Goal: Communication & Community: Answer question/provide support

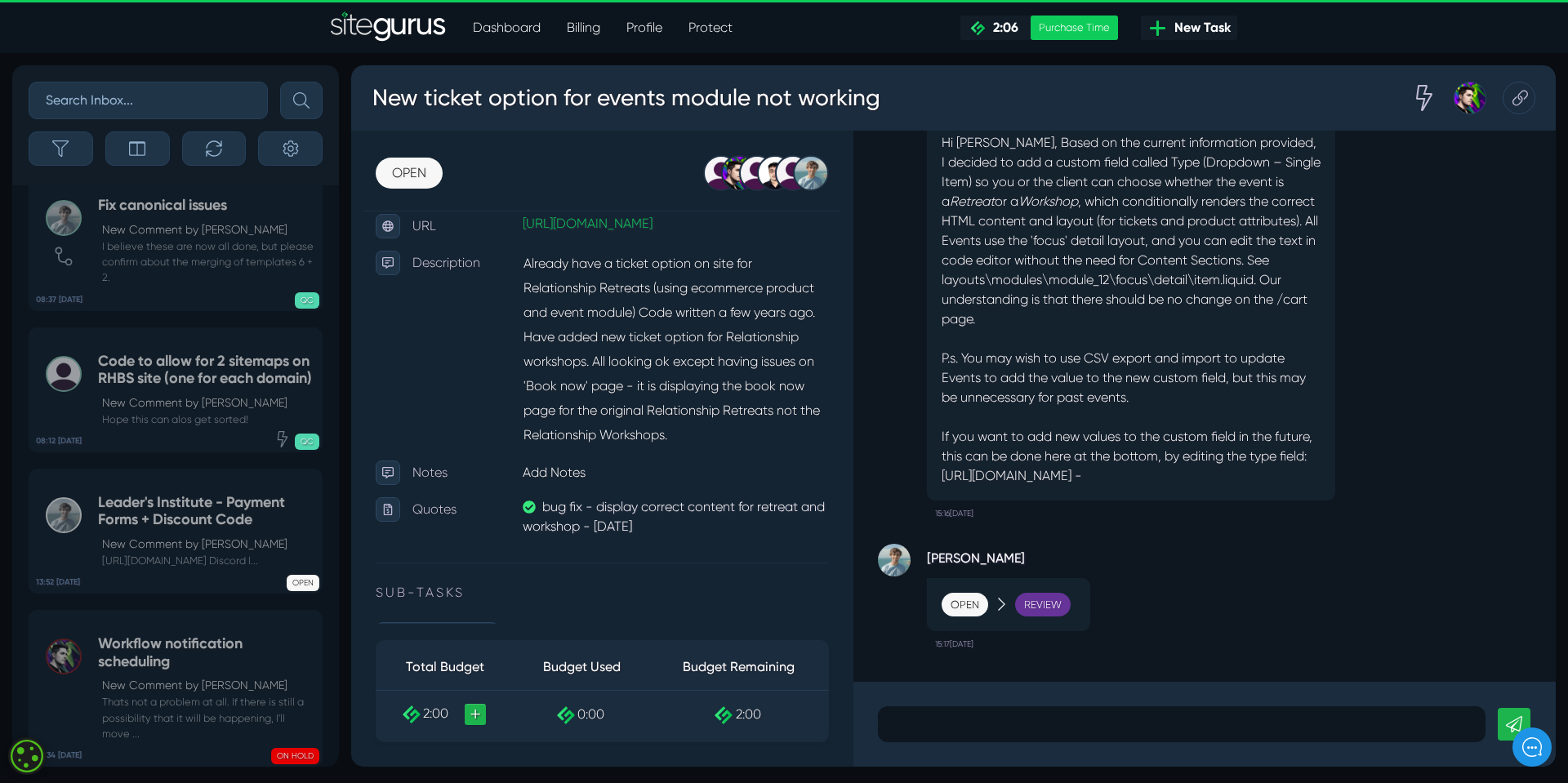
click at [961, 468] on p "If you want to add new values to the custom field in the future, this can be do…" at bounding box center [1131, 456] width 379 height 58
click at [962, 462] on p "If you want to add new values to the custom field in the future, this can be do…" at bounding box center [1131, 456] width 379 height 58
click at [962, 439] on p "If you want to add new values to the custom field in the future, this can be do…" at bounding box center [1131, 456] width 379 height 58
drag, startPoint x: 943, startPoint y: 454, endPoint x: 997, endPoint y: 485, distance: 62.3
click at [997, 485] on p "If you want to add new values to the custom field in the future, this can be do…" at bounding box center [1131, 456] width 379 height 58
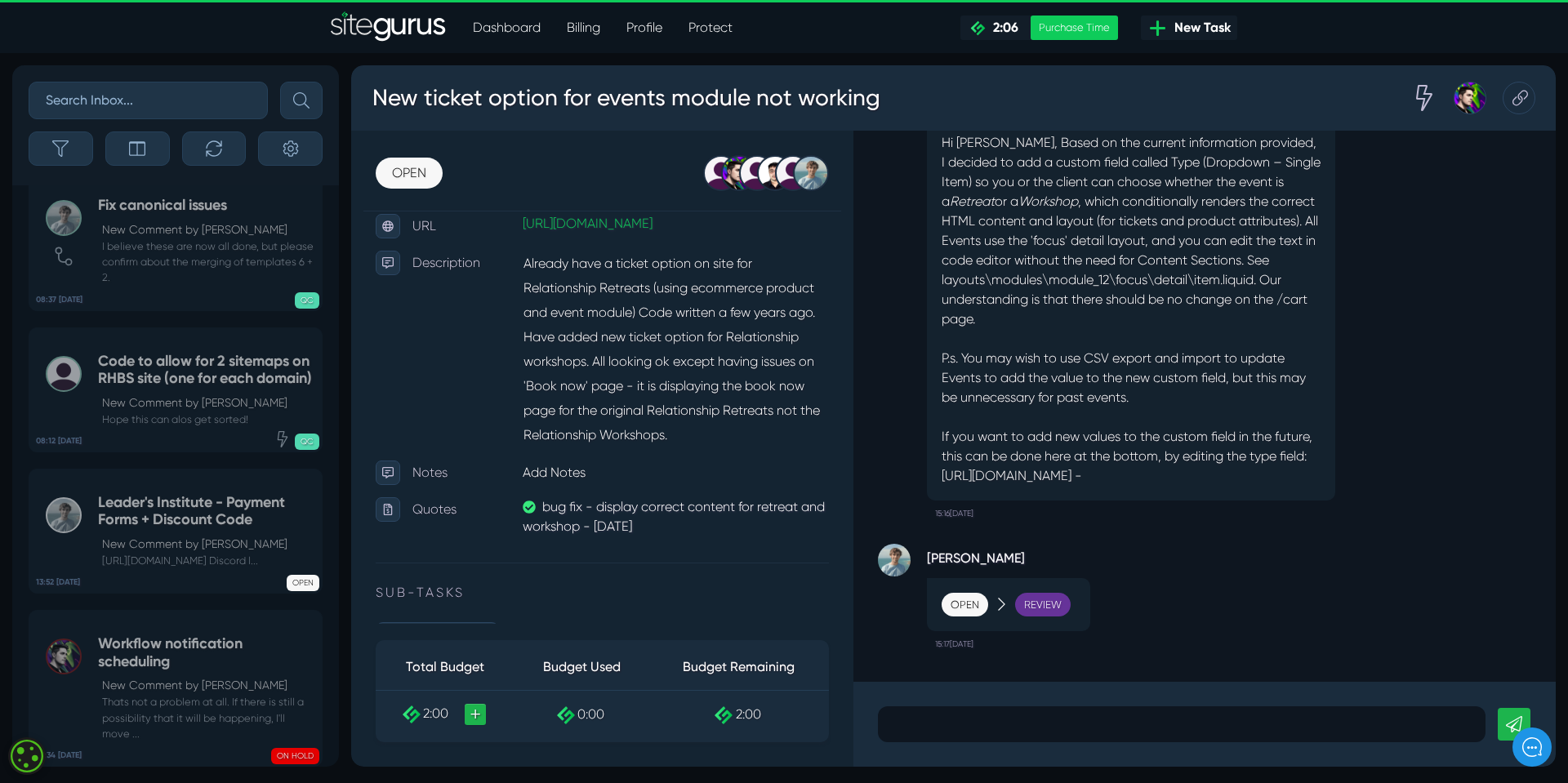
click at [1015, 481] on p "If you want to add new values to the custom field in the future, this can be do…" at bounding box center [1131, 456] width 379 height 58
drag, startPoint x: 983, startPoint y: 475, endPoint x: 941, endPoint y: 457, distance: 45.7
click at [942, 457] on p "If you want to add new values to the custom field in the future, this can be do…" at bounding box center [1131, 456] width 379 height 58
click at [1040, 604] on div "Review" at bounding box center [1042, 605] width 56 height 25
click at [1046, 606] on div "Review" at bounding box center [1042, 605] width 56 height 25
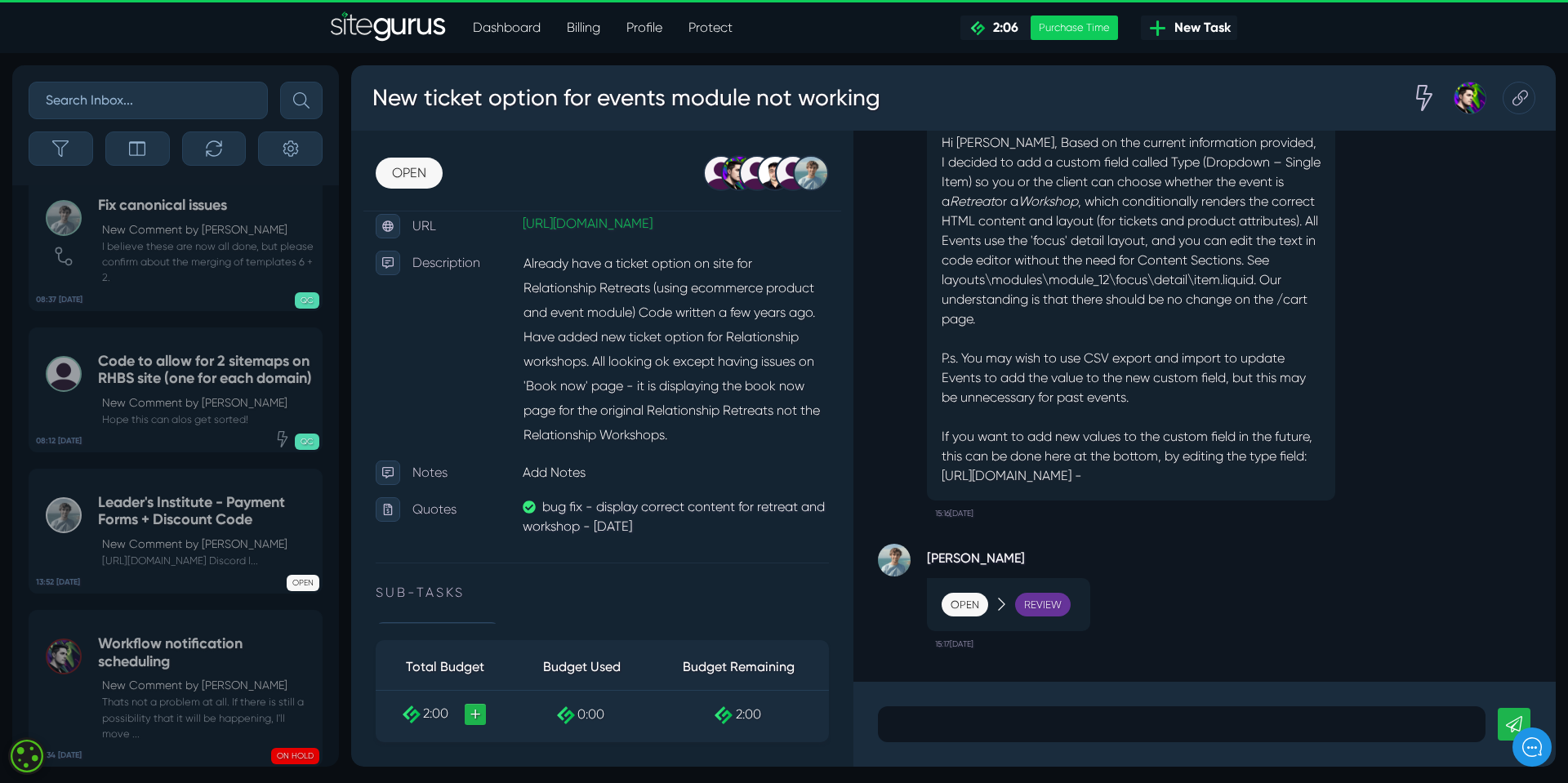
click at [964, 605] on div "Open" at bounding box center [965, 605] width 46 height 25
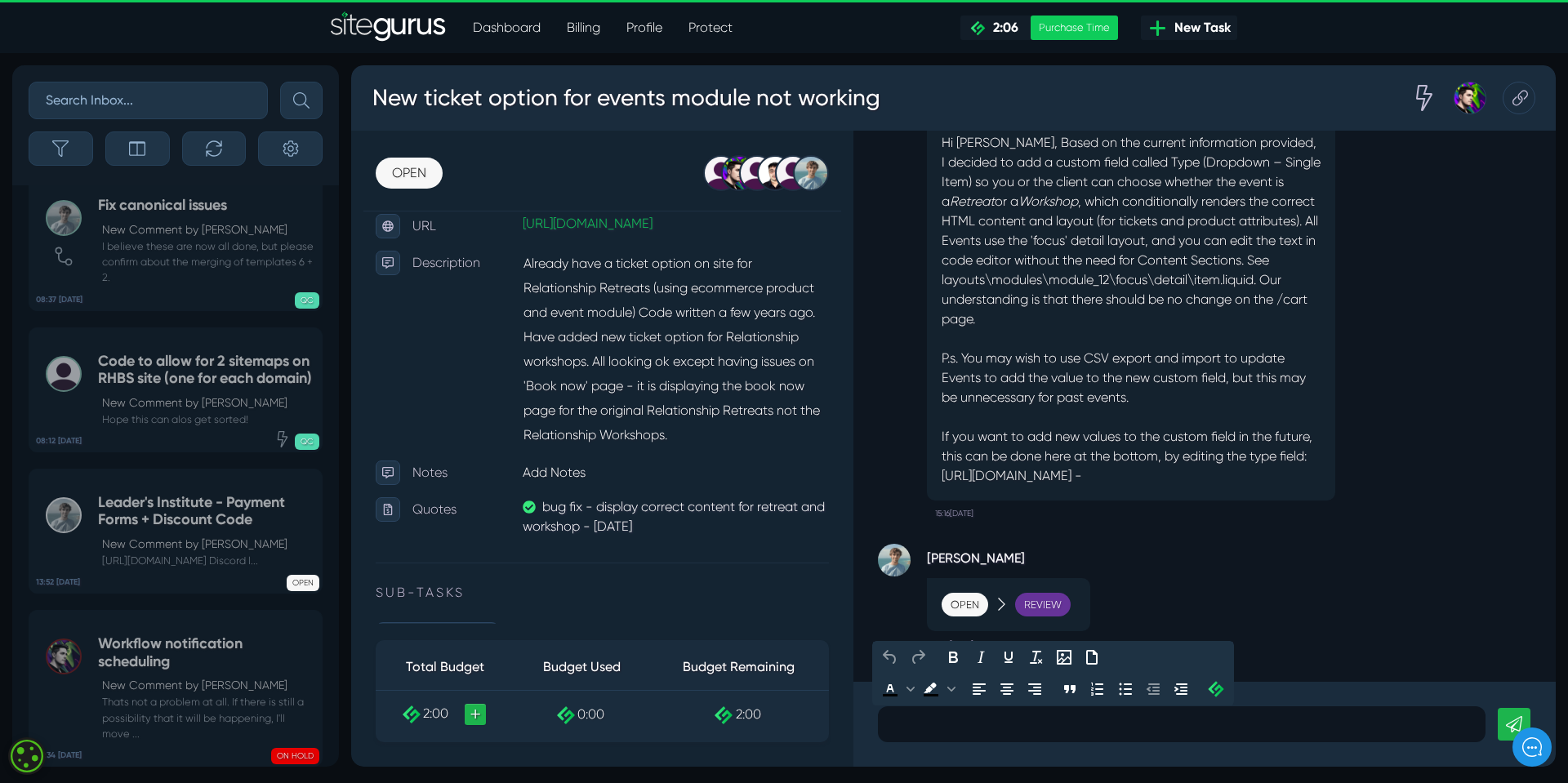
click at [922, 725] on p at bounding box center [1181, 725] width 583 height 20
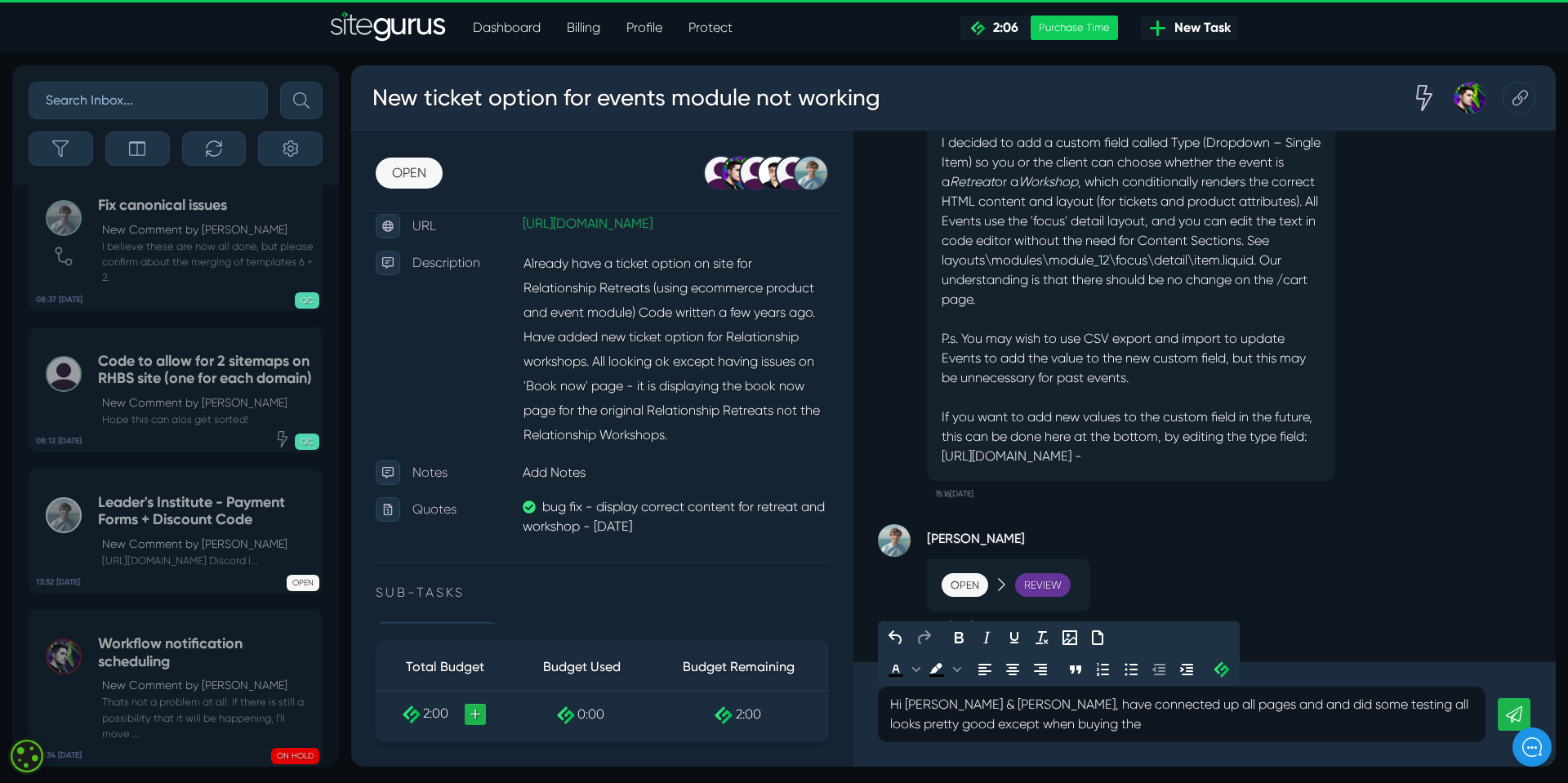
click at [1049, 724] on p "Hi [PERSON_NAME] & [PERSON_NAME], have connected up all pages and and did some …" at bounding box center [1181, 715] width 583 height 40
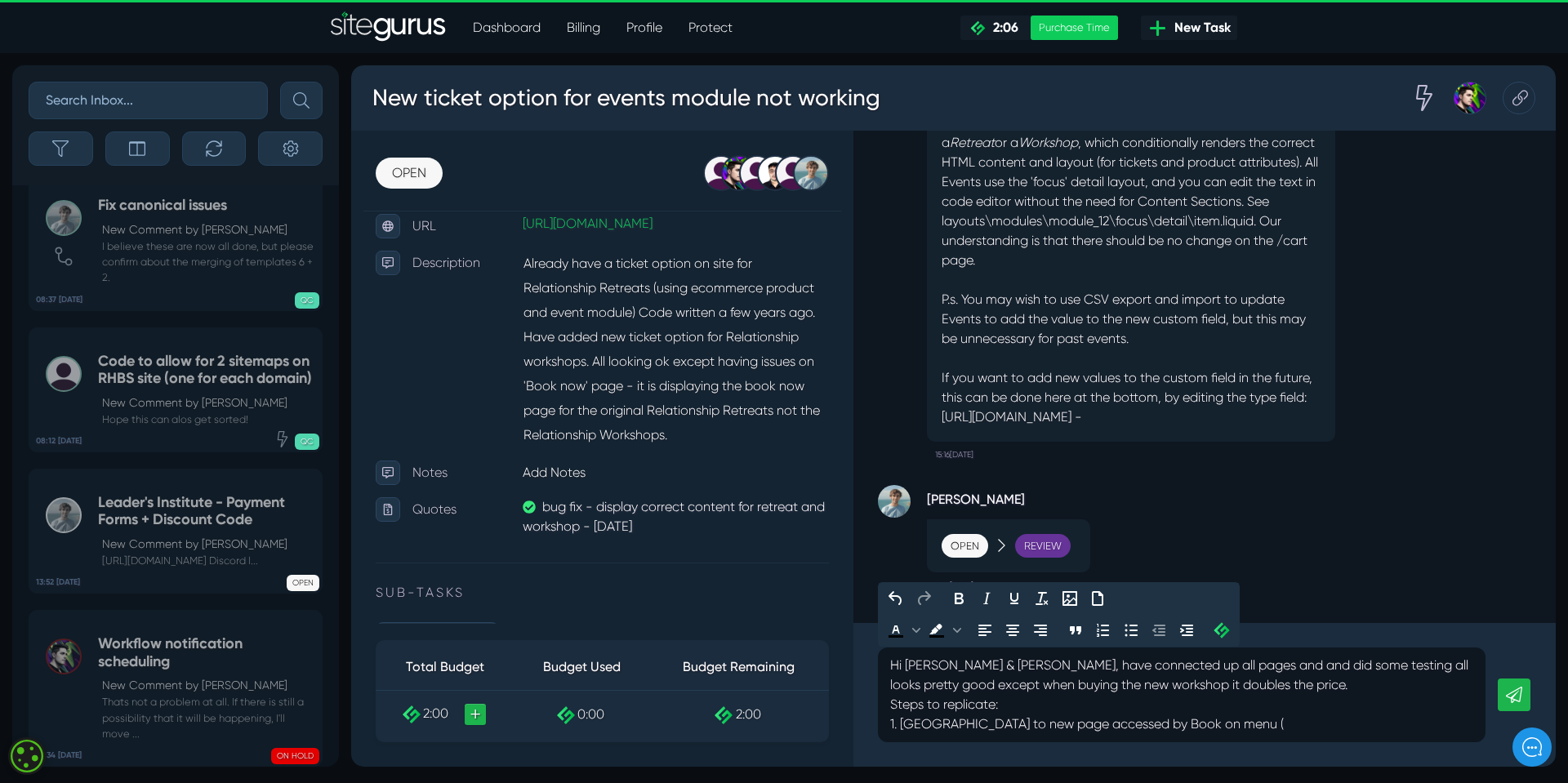
click at [1227, 724] on p "Hi [PERSON_NAME] & [PERSON_NAME], have connected up all pages and and did some …" at bounding box center [1181, 694] width 583 height 78
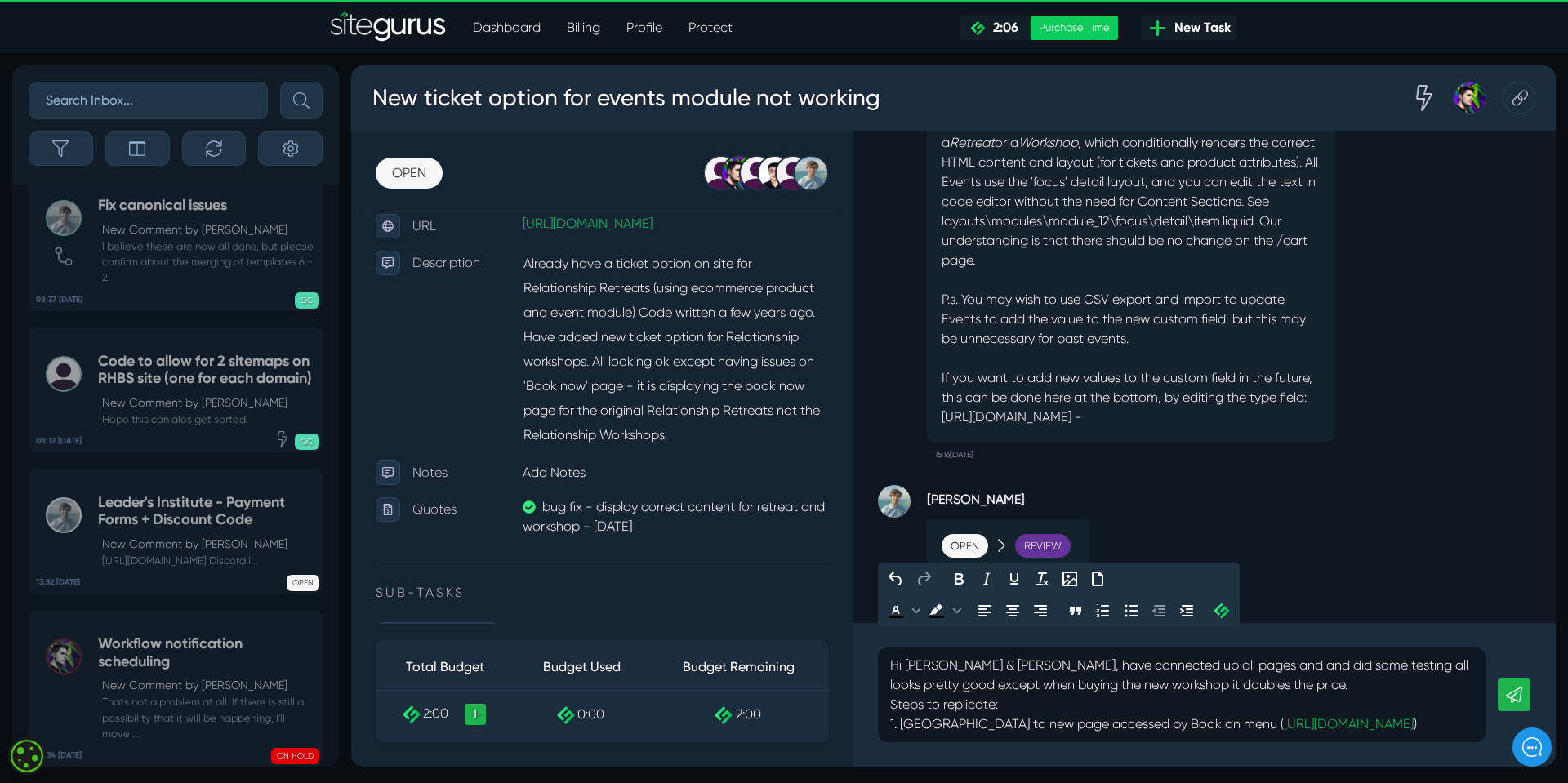
click at [1211, 701] on p "Hi [PERSON_NAME] & [PERSON_NAME], have connected up all pages and and did some …" at bounding box center [1181, 694] width 583 height 78
click at [1191, 722] on p "Hi [PERSON_NAME] & [PERSON_NAME], have connected up all pages and and did some …" at bounding box center [1181, 694] width 583 height 78
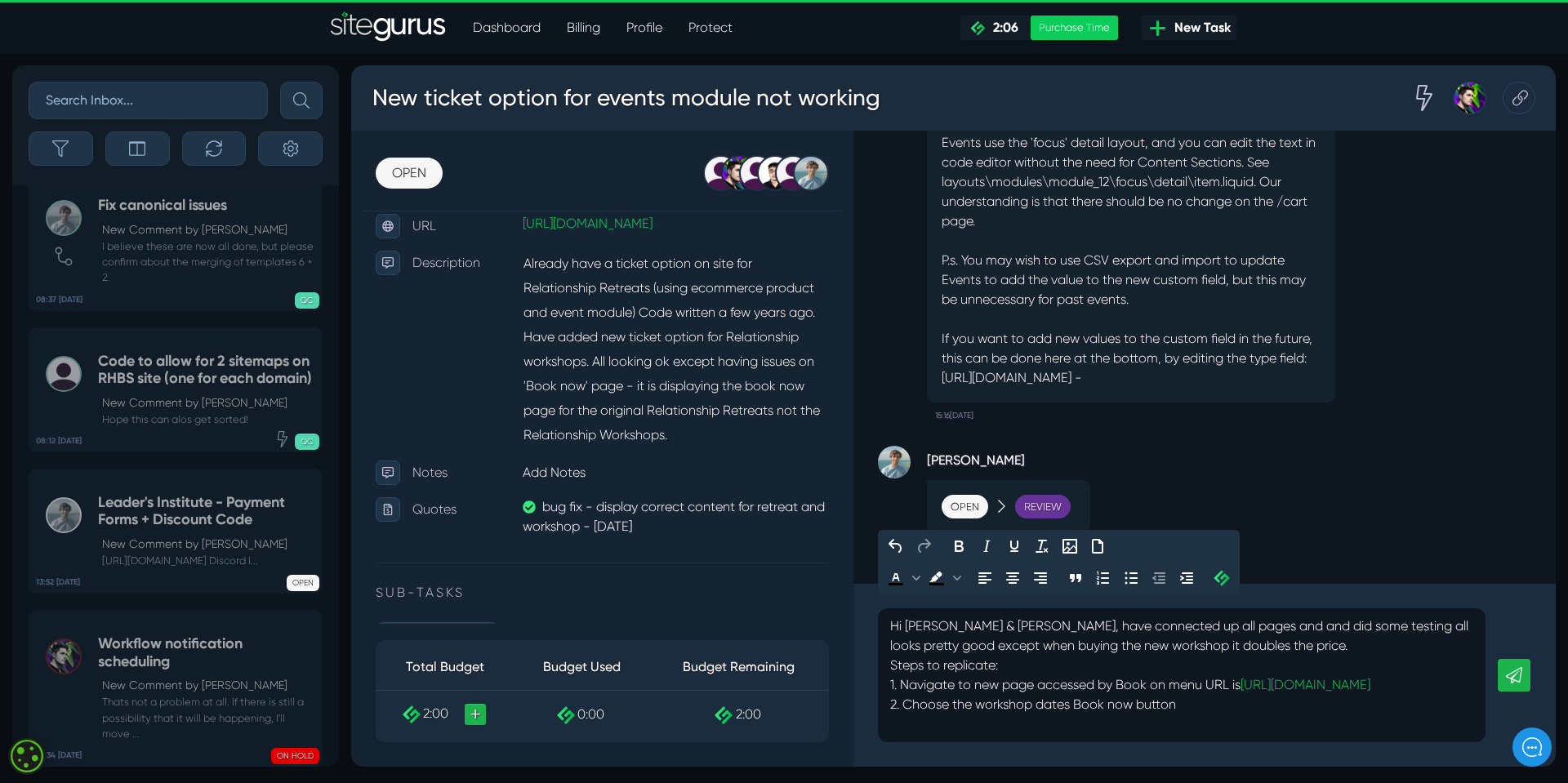
click at [926, 713] on p "Hi [PERSON_NAME] & [PERSON_NAME], have connected up all pages and and did some …" at bounding box center [1181, 675] width 583 height 118
click at [1195, 711] on p "Hi [PERSON_NAME] & [PERSON_NAME], have connected up all pages and and did some …" at bounding box center [1181, 675] width 583 height 118
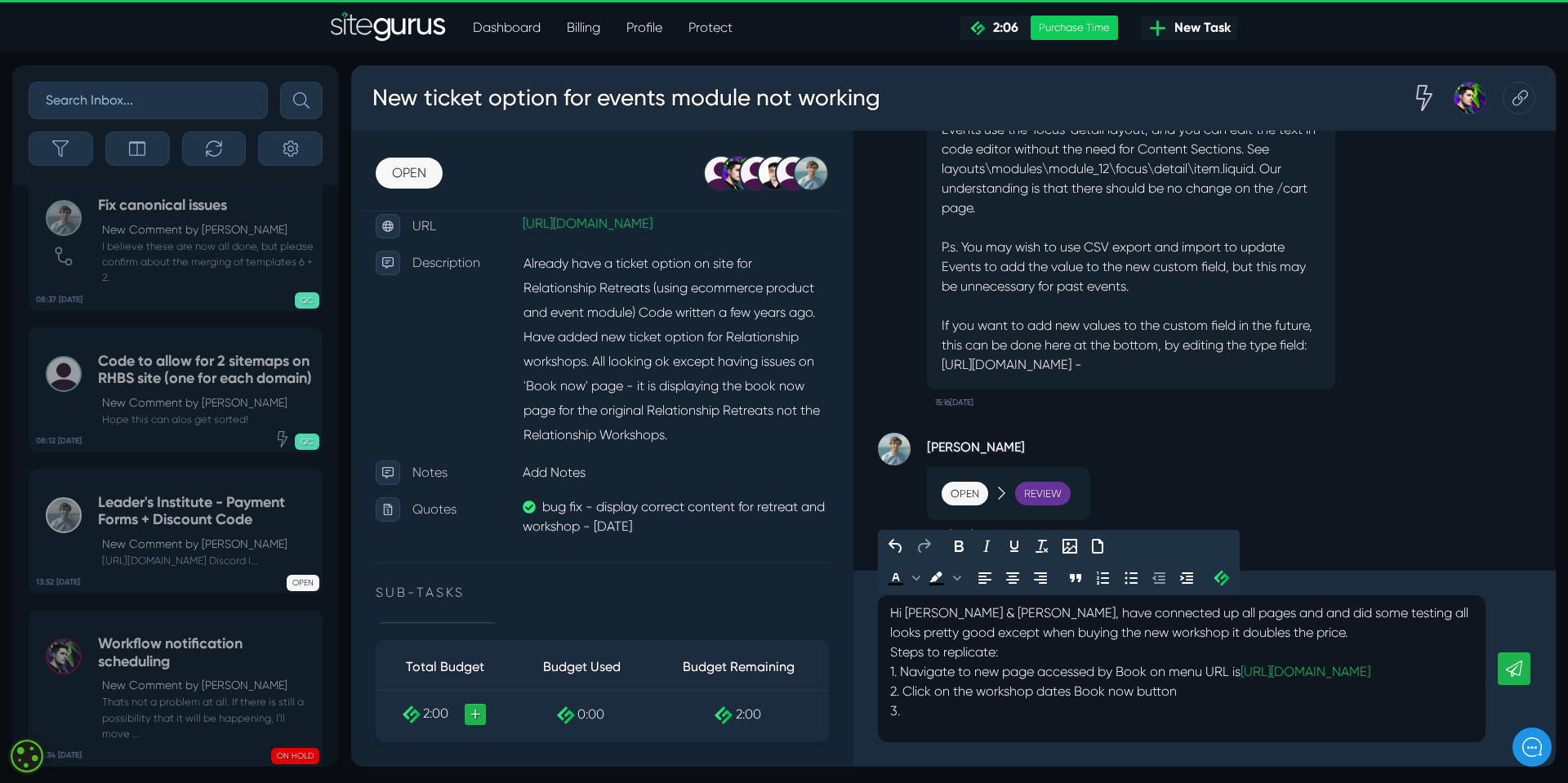
click at [922, 731] on p "Hi [PERSON_NAME] & [PERSON_NAME], have connected up all pages and and did some …" at bounding box center [1181, 672] width 583 height 138
click at [1146, 731] on p "Hi [PERSON_NAME] & [PERSON_NAME], have connected up all pages and and did some …" at bounding box center [1181, 672] width 583 height 138
click at [1234, 736] on p "Hi [PERSON_NAME] & [PERSON_NAME], have connected up all pages and and did some …" at bounding box center [1181, 672] width 583 height 138
click at [1211, 726] on p "Hi [PERSON_NAME] & [PERSON_NAME], have connected up all pages and and did some …" at bounding box center [1181, 672] width 583 height 138
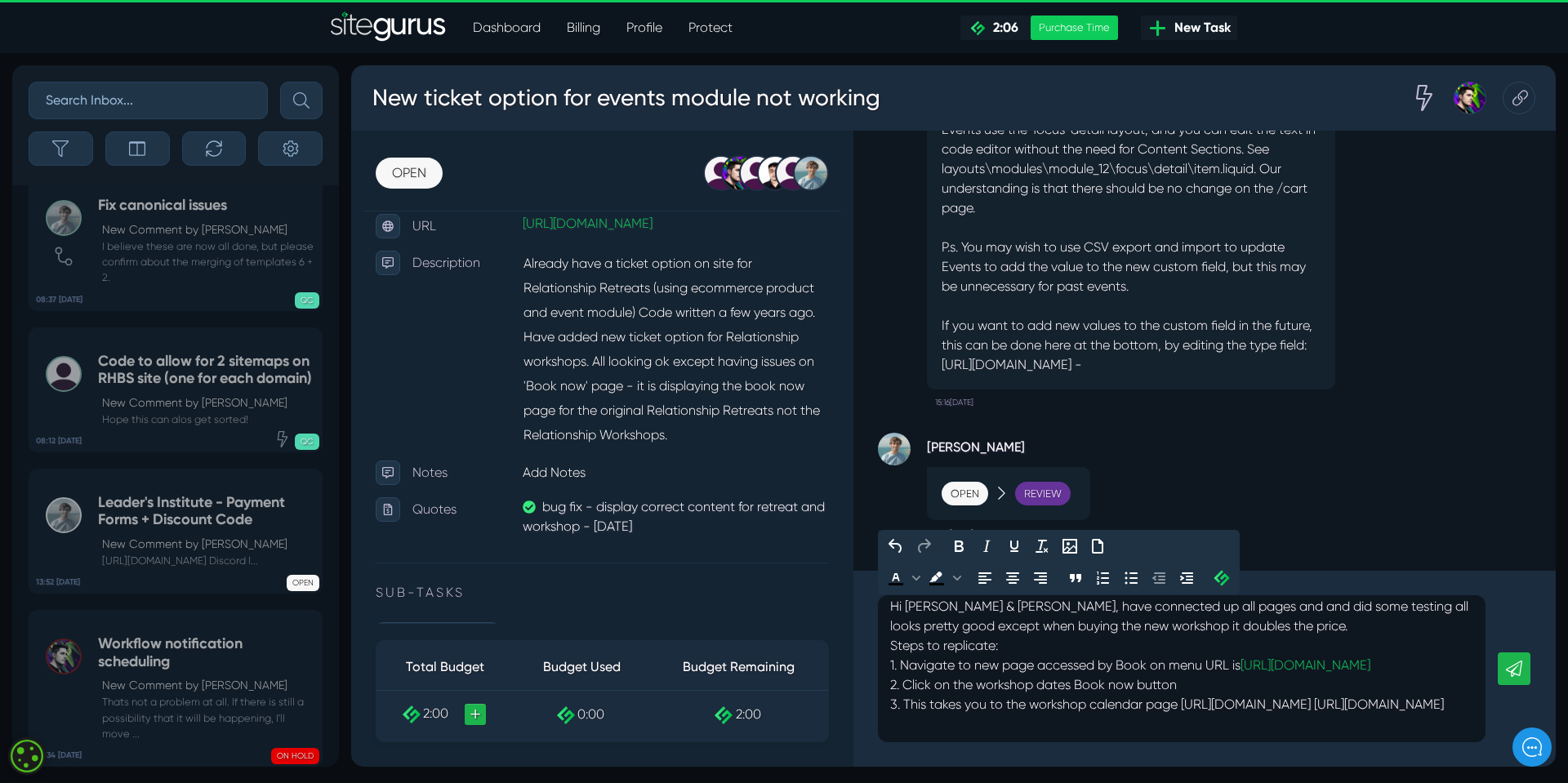
scroll to position [65, 0]
drag, startPoint x: 1288, startPoint y: 683, endPoint x: 1296, endPoint y: 703, distance: 21.5
click at [1296, 703] on p "Hi [PERSON_NAME] & [PERSON_NAME], have connected up all pages and and did some …" at bounding box center [1181, 666] width 583 height 138
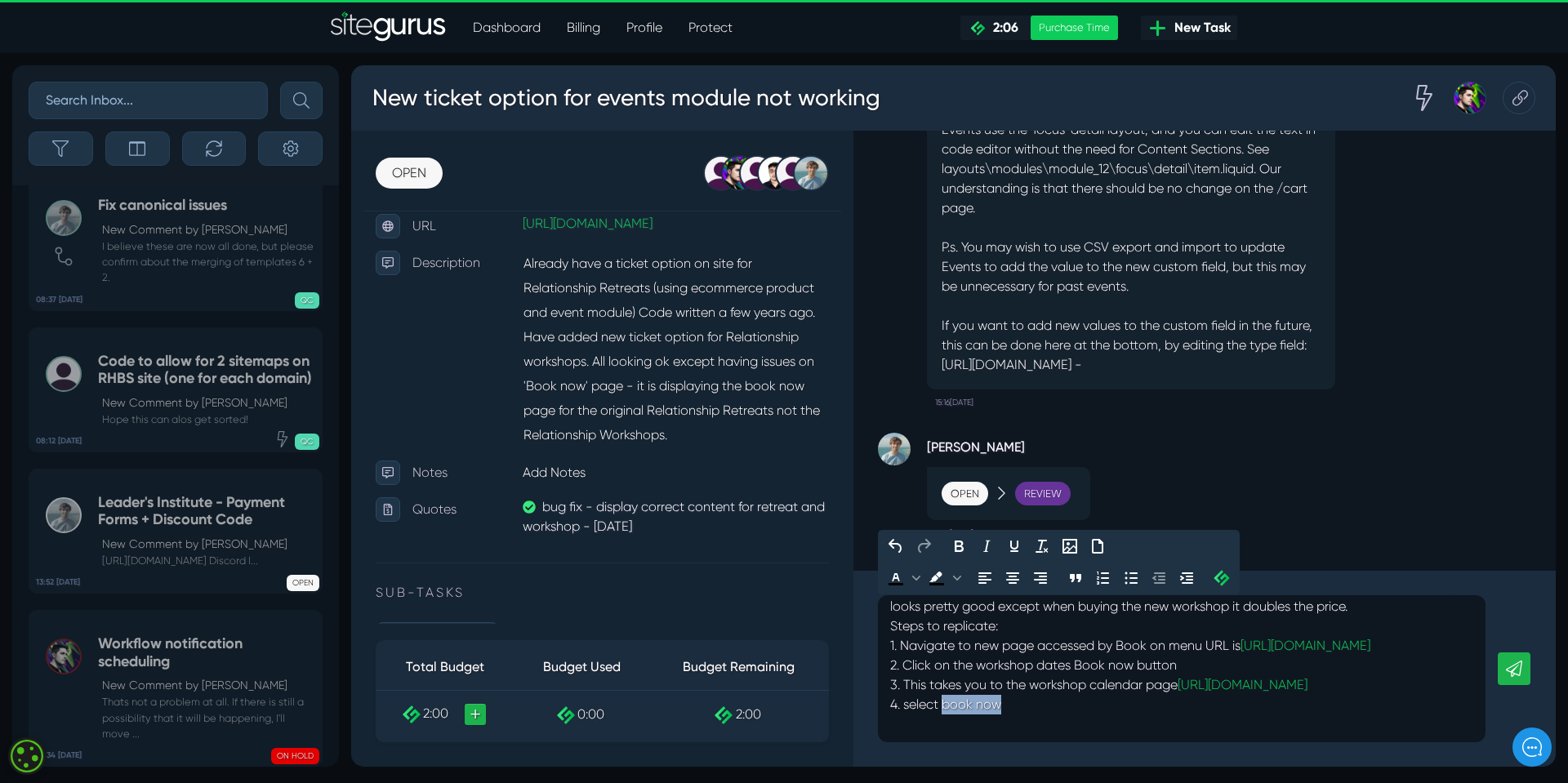
drag, startPoint x: 942, startPoint y: 703, endPoint x: 1000, endPoint y: 703, distance: 58.0
click at [1000, 703] on p "Hi [PERSON_NAME] & [PERSON_NAME], have connected up all pages and and did some …" at bounding box center [1181, 656] width 583 height 156
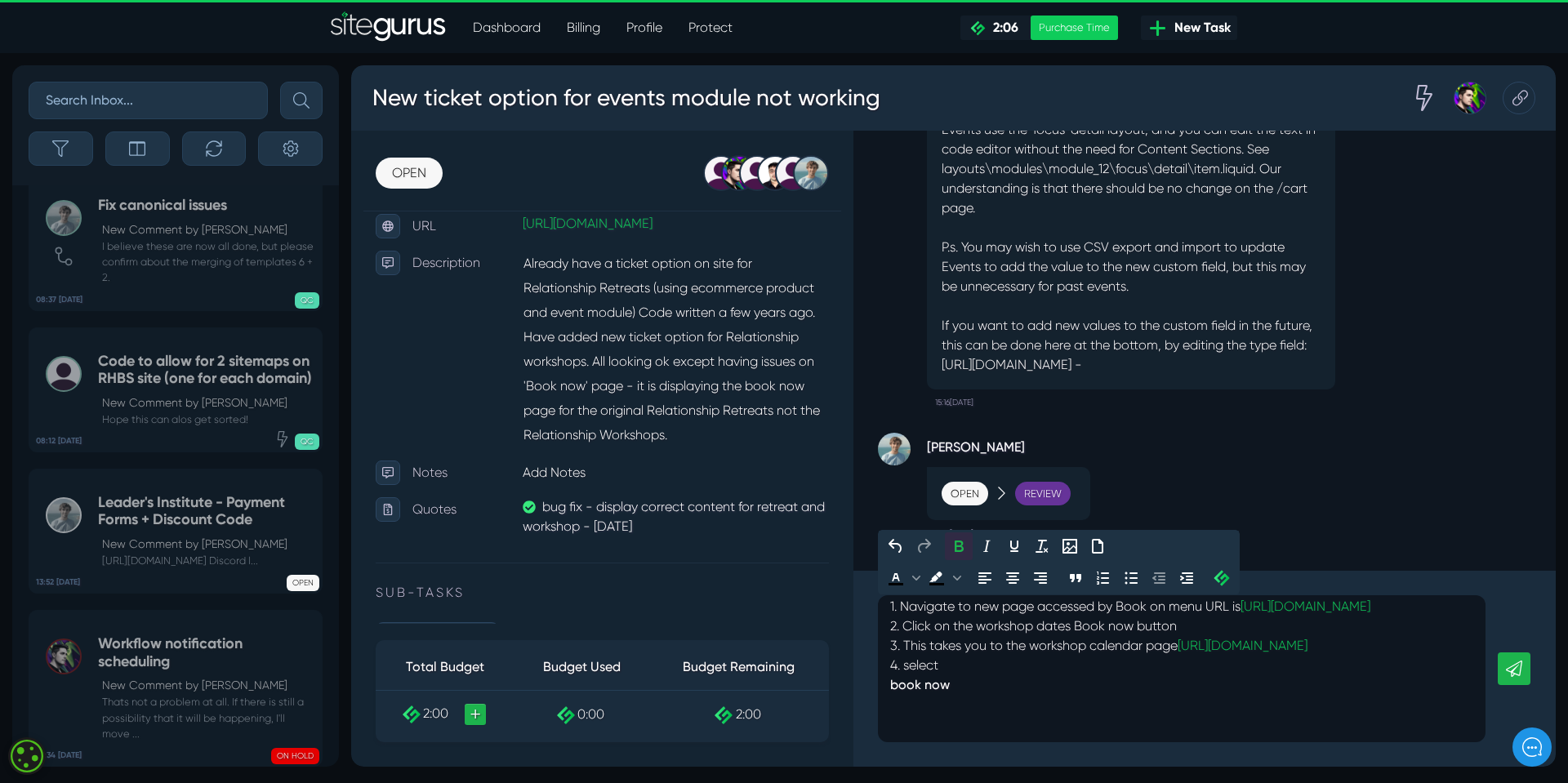
click at [981, 710] on p "Hi [PERSON_NAME] & [PERSON_NAME], have connected up all pages and and did some …" at bounding box center [1181, 639] width 583 height 202
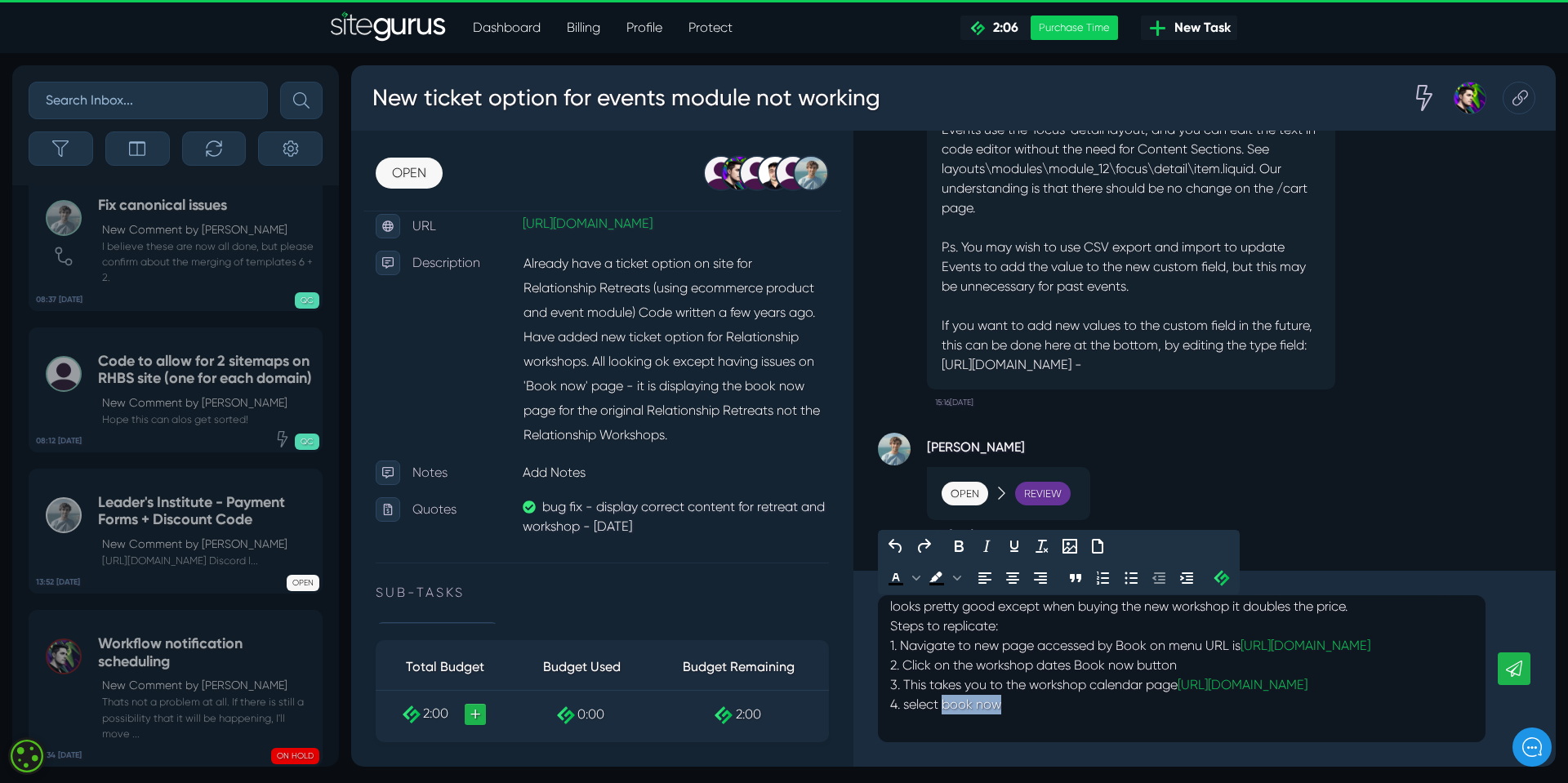
click at [1036, 699] on p "Hi [PERSON_NAME] & [PERSON_NAME], have connected up all pages and and did some …" at bounding box center [1181, 656] width 583 height 156
click at [1043, 705] on p "Hi [PERSON_NAME] & [PERSON_NAME], have connected up all pages and and did some …" at bounding box center [1181, 656] width 583 height 156
click at [1043, 706] on p "Hi [PERSON_NAME] & [PERSON_NAME], have connected up all pages and and did some …" at bounding box center [1181, 656] width 583 height 156
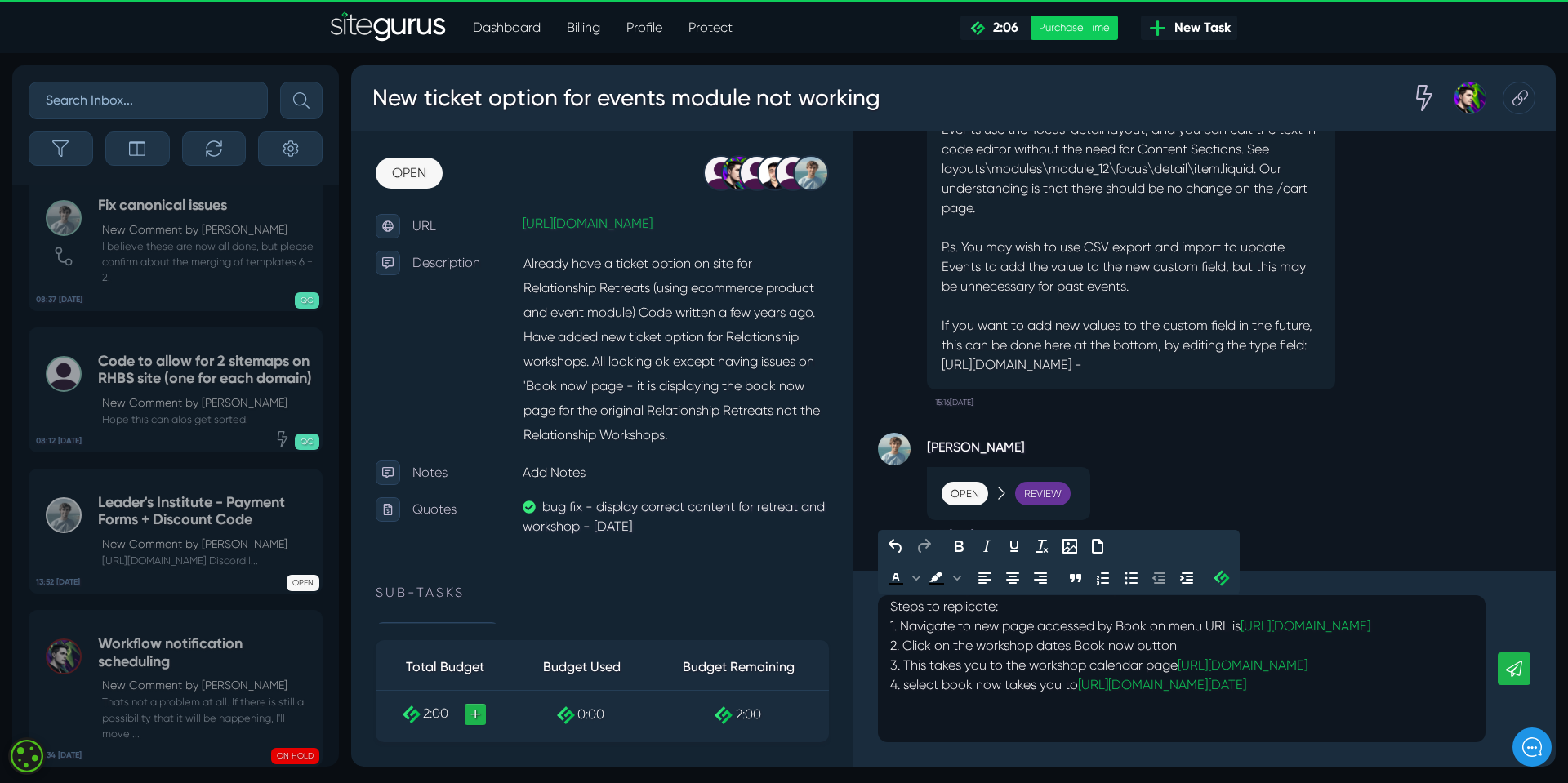
click at [1190, 715] on p "Hi [PERSON_NAME] & [PERSON_NAME], have connected up all pages and and did some …" at bounding box center [1181, 636] width 583 height 156
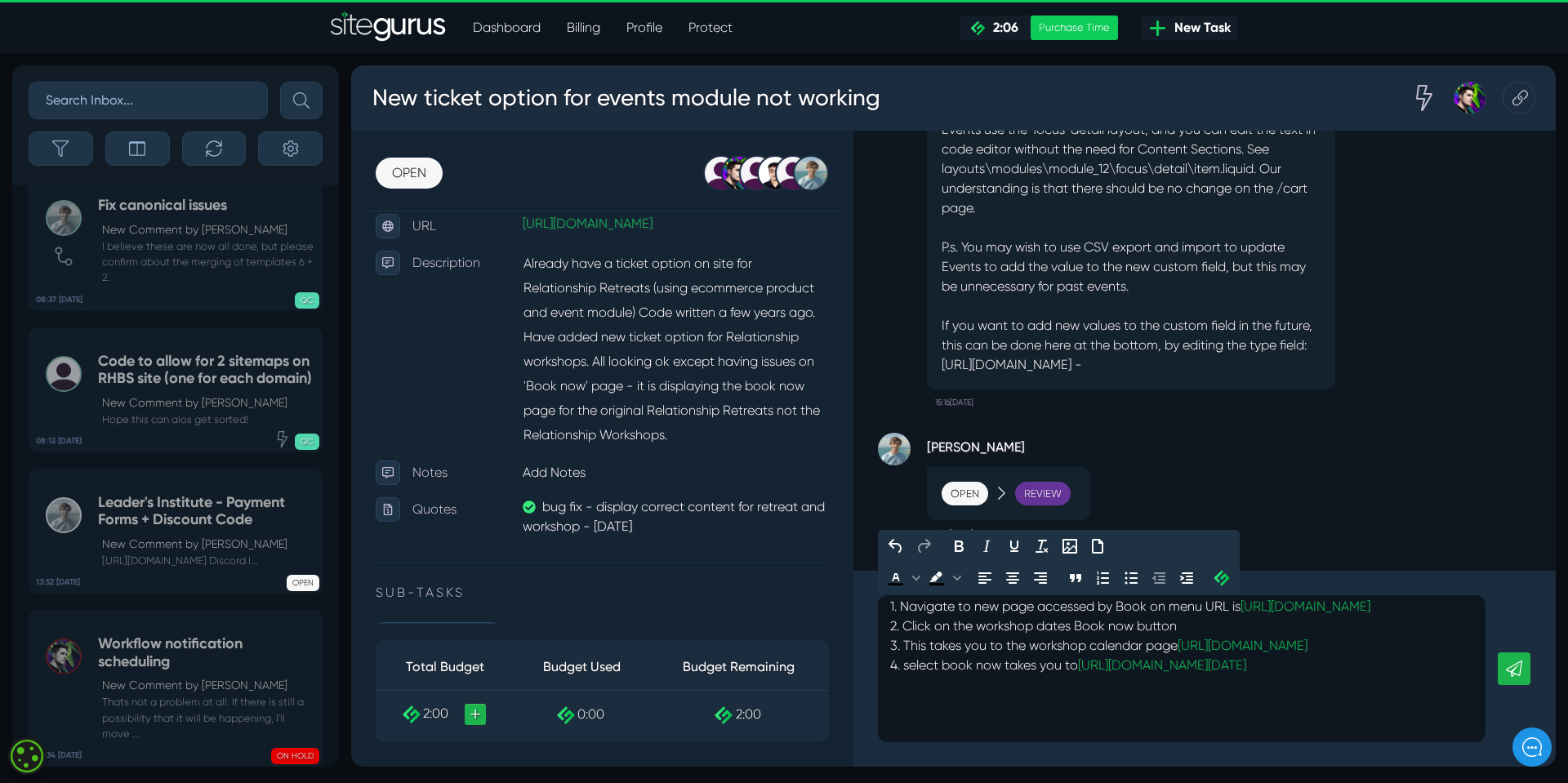
click at [1183, 695] on p "Hi [PERSON_NAME] & [PERSON_NAME], have connected up all pages and and did some …" at bounding box center [1181, 616] width 583 height 156
click at [904, 676] on p "Hi [PERSON_NAME] & [PERSON_NAME], have connected up all pages and and did some …" at bounding box center [1181, 596] width 583 height 156
click at [912, 676] on p "Hi [PERSON_NAME] & [PERSON_NAME], have connected up all pages and and did some …" at bounding box center [1181, 596] width 583 height 156
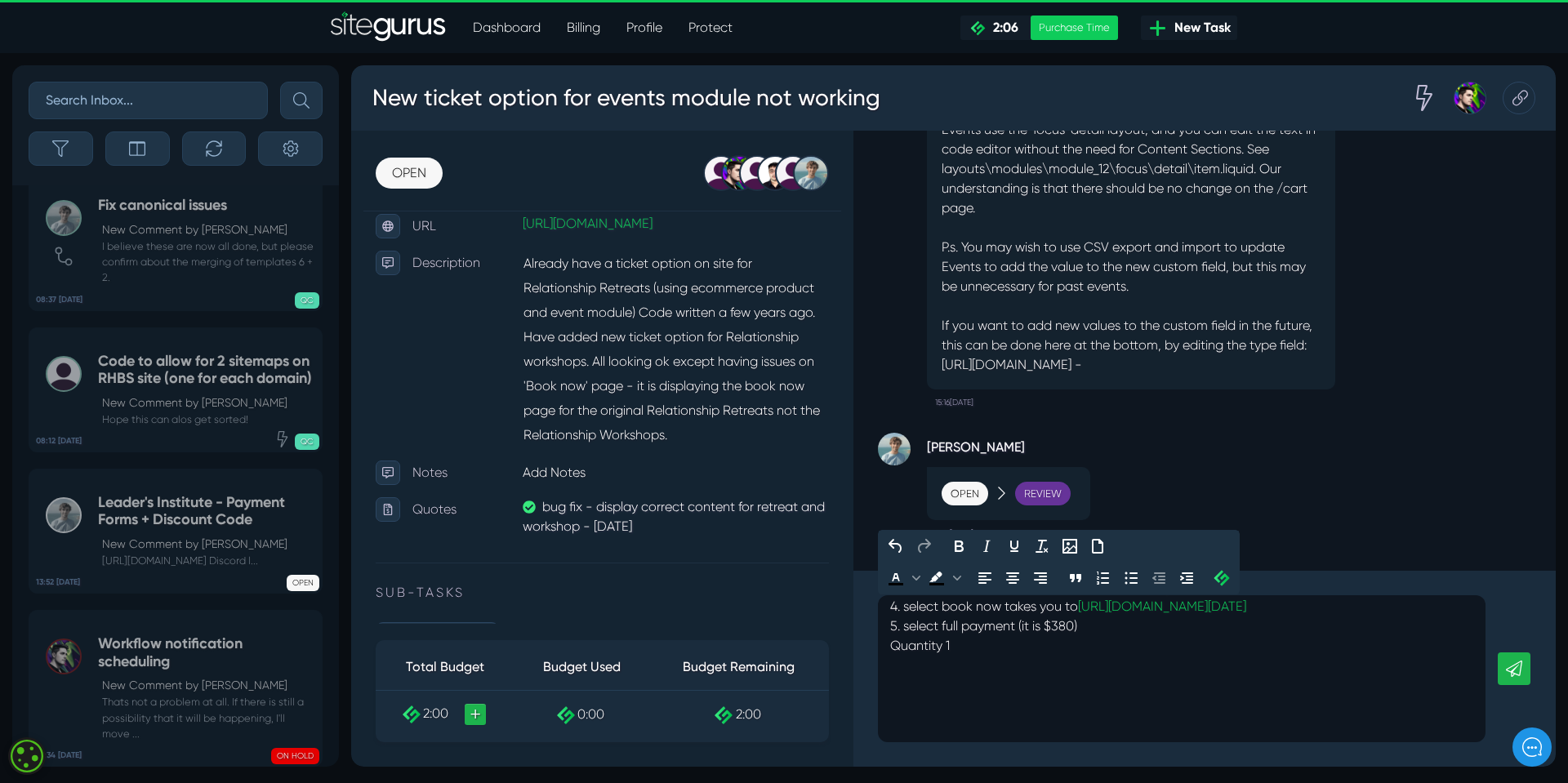
click at [890, 676] on p "Hi [PERSON_NAME] & [PERSON_NAME], have connected up all pages and and did some …" at bounding box center [1181, 578] width 583 height 196
click at [1003, 676] on p "Hi [PERSON_NAME] & [PERSON_NAME], have connected up all pages and and did some …" at bounding box center [1181, 578] width 583 height 196
click at [918, 695] on p "Hi [PERSON_NAME] & [PERSON_NAME], have connected up all pages and and did some …" at bounding box center [1181, 587] width 583 height 216
click at [926, 706] on p "Hi [PERSON_NAME] & [PERSON_NAME], have connected up all pages and and did some …" at bounding box center [1181, 588] width 583 height 236
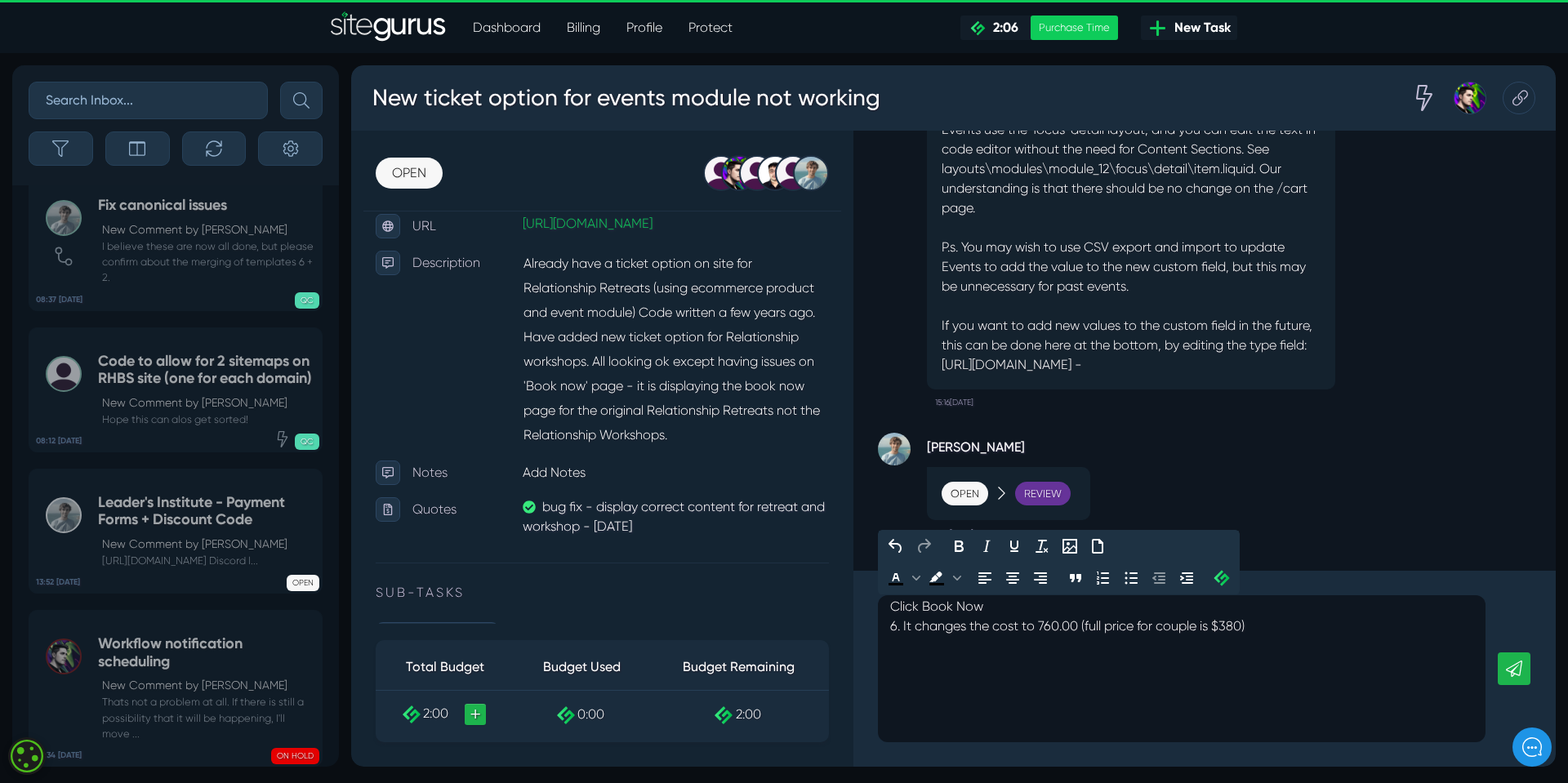
scroll to position [242, 0]
click at [904, 652] on p "Hi [PERSON_NAME] & [PERSON_NAME], have connected up all pages and and did some …" at bounding box center [1181, 538] width 583 height 236
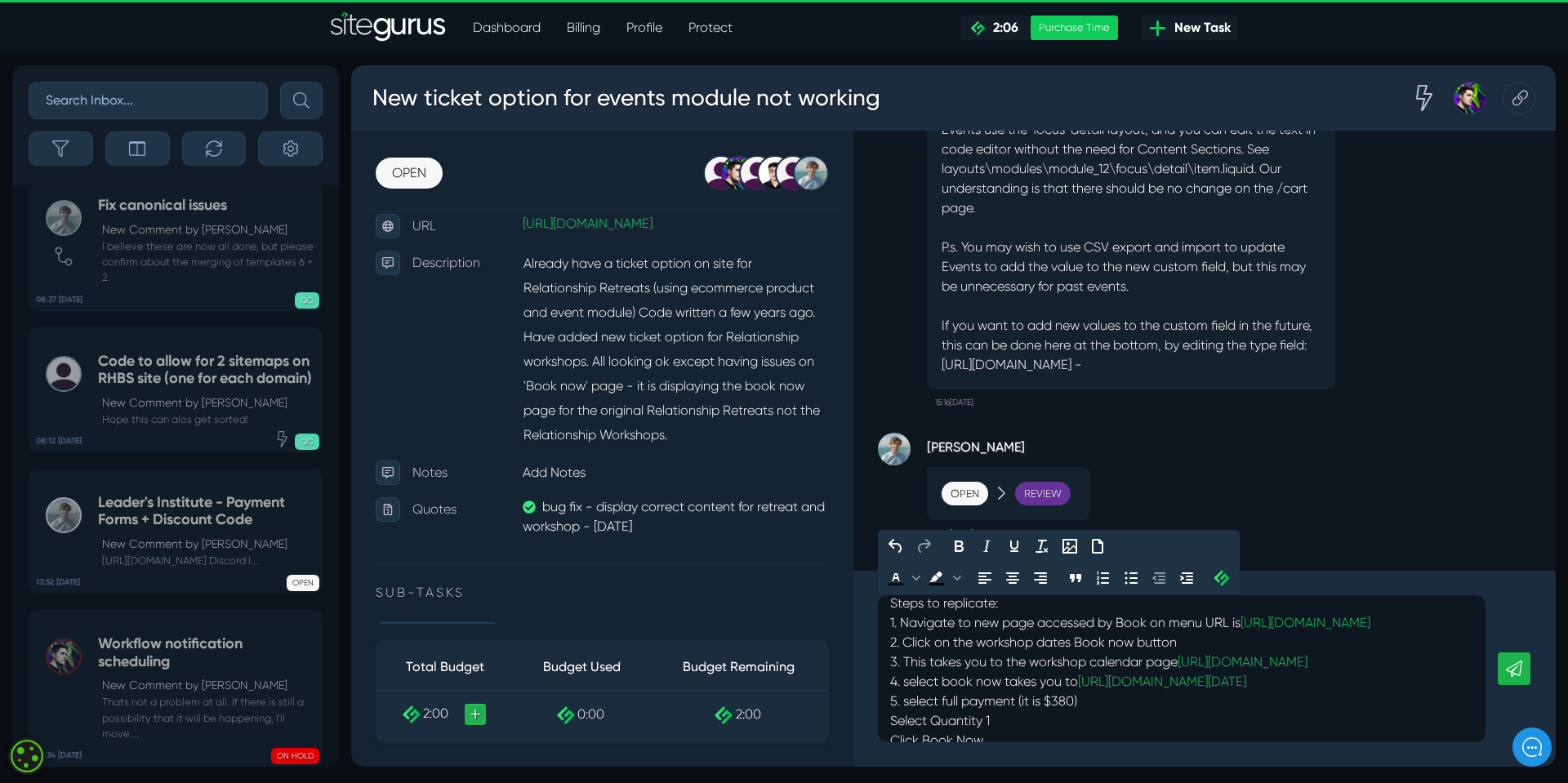
scroll to position [0, 0]
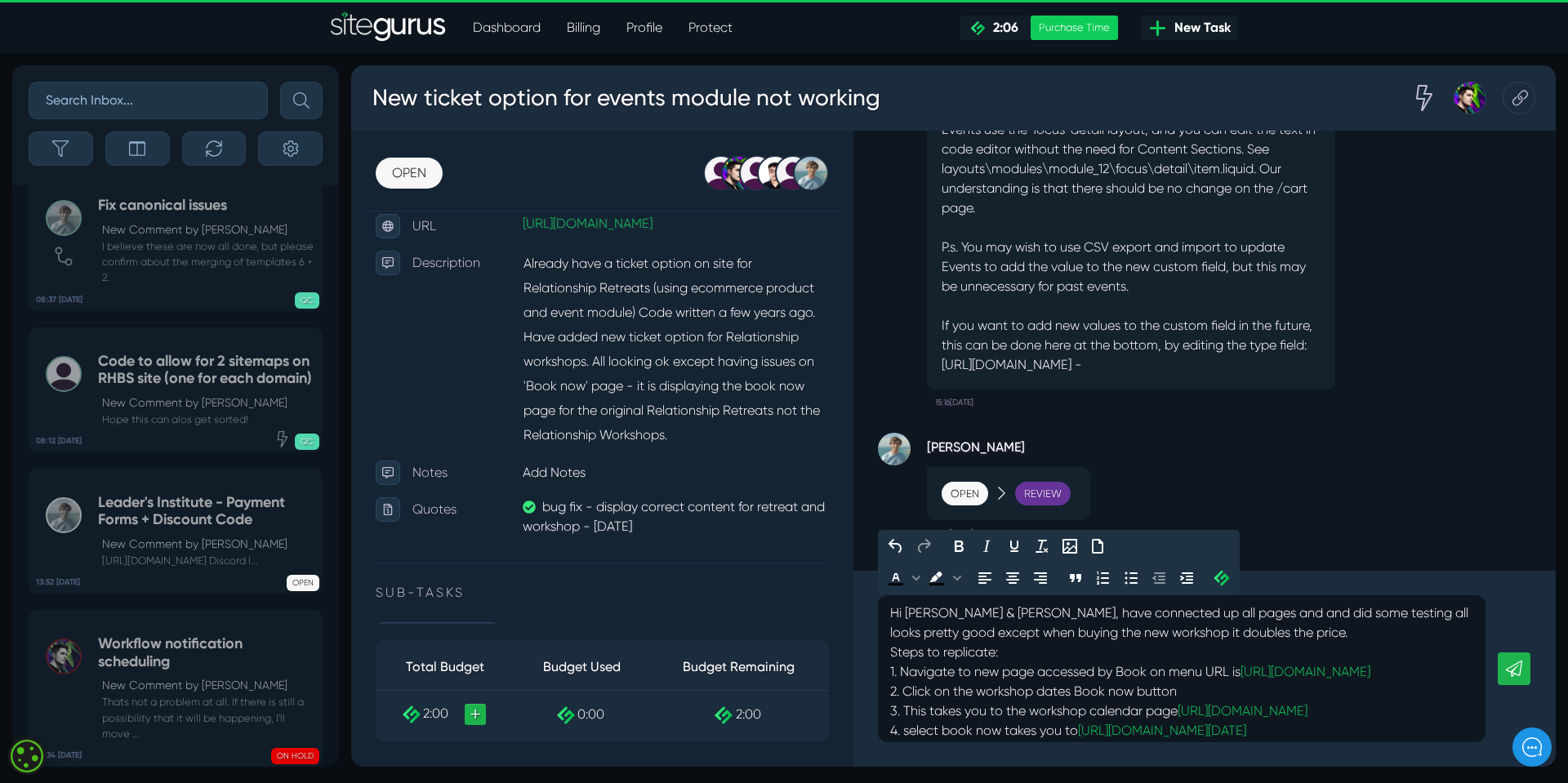
click at [1126, 630] on p "Hi [PERSON_NAME] & [PERSON_NAME], have connected up all pages and and did some …" at bounding box center [1181, 721] width 583 height 236
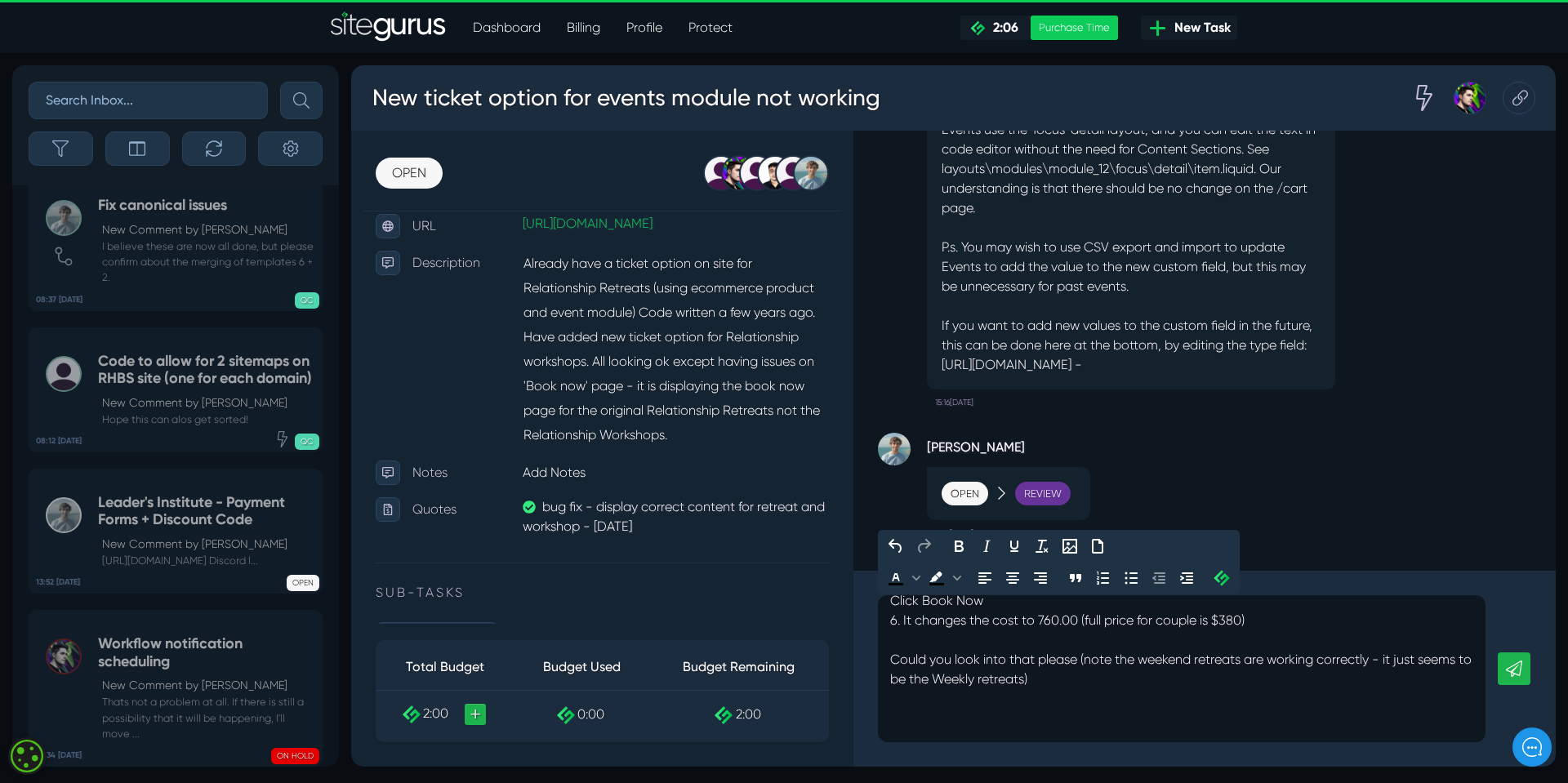
scroll to position [245, 0]
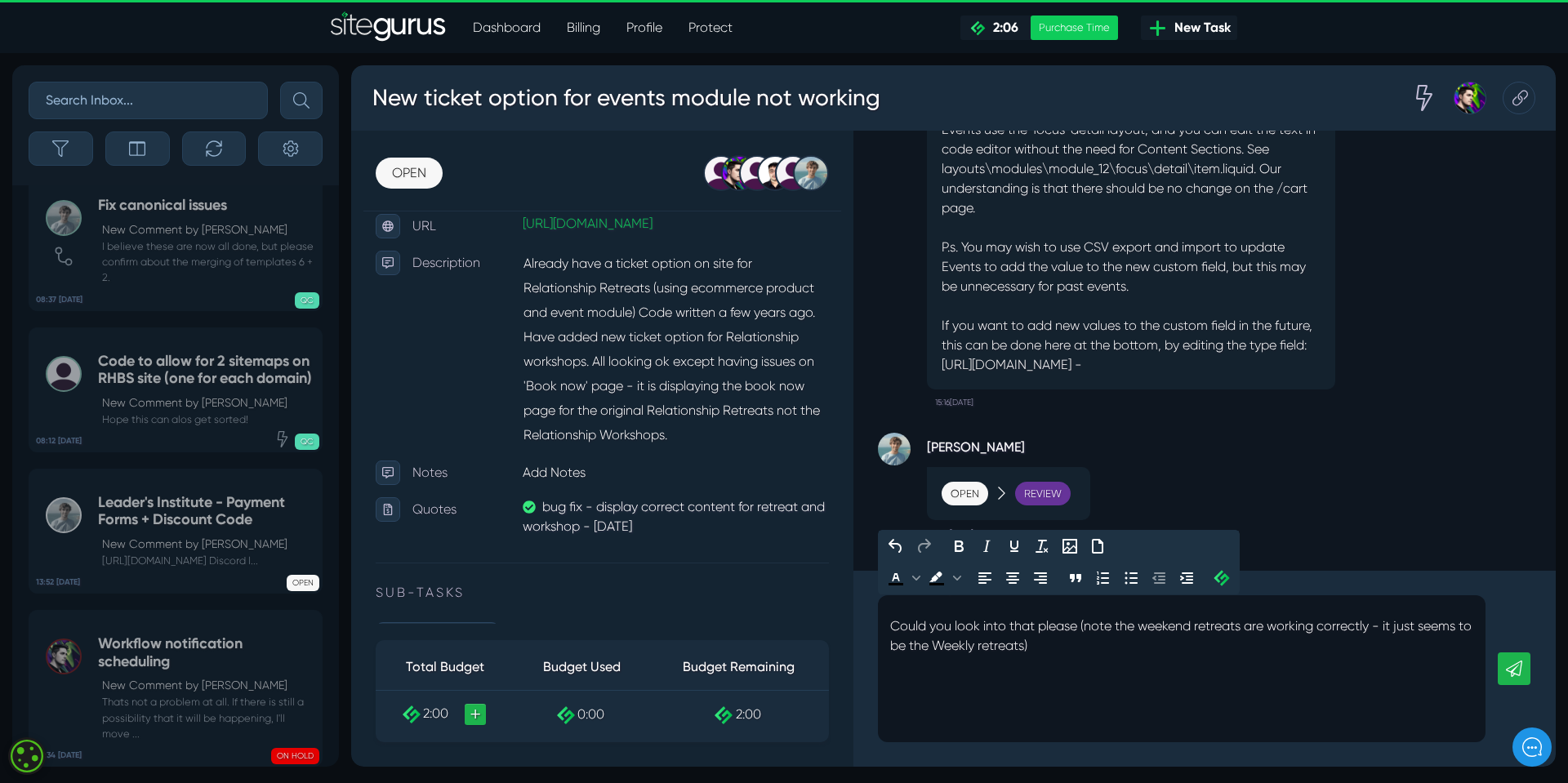
click at [1107, 656] on p "Could you look into that please (note the weekend retreats are working correctl…" at bounding box center [1181, 636] width 583 height 40
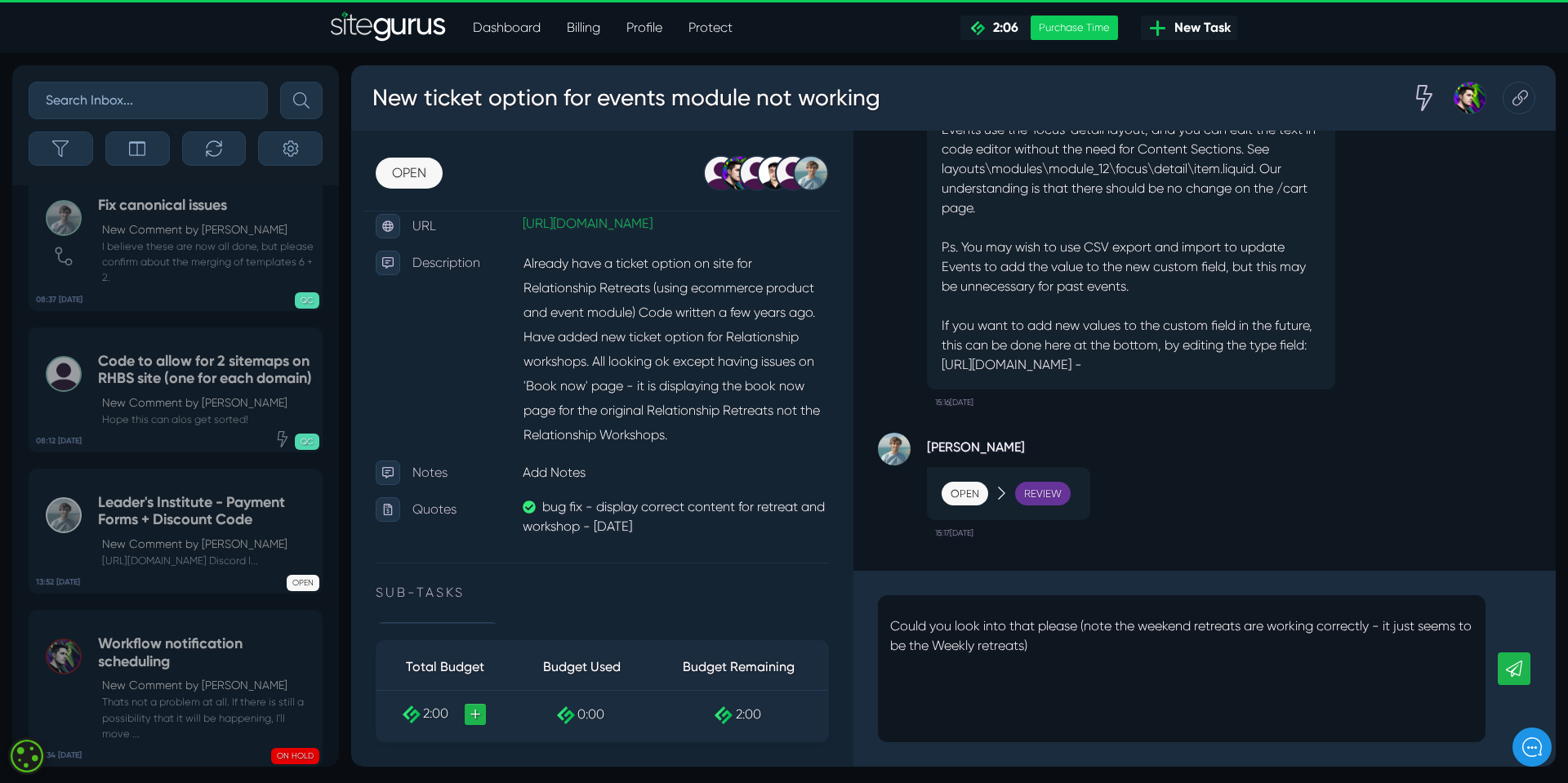
click at [1515, 668] on icon at bounding box center [1513, 669] width 16 height 16
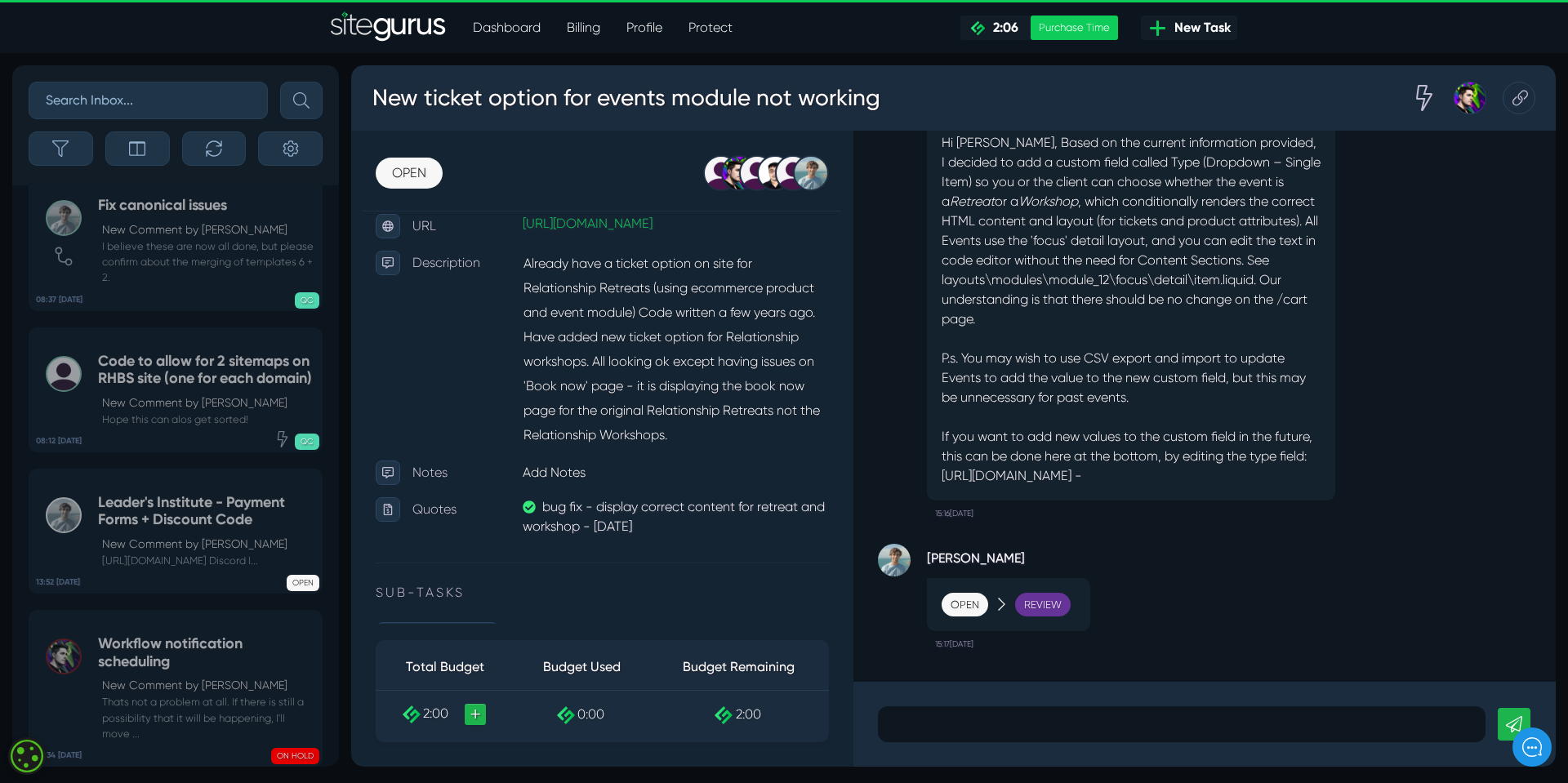
scroll to position [0, 0]
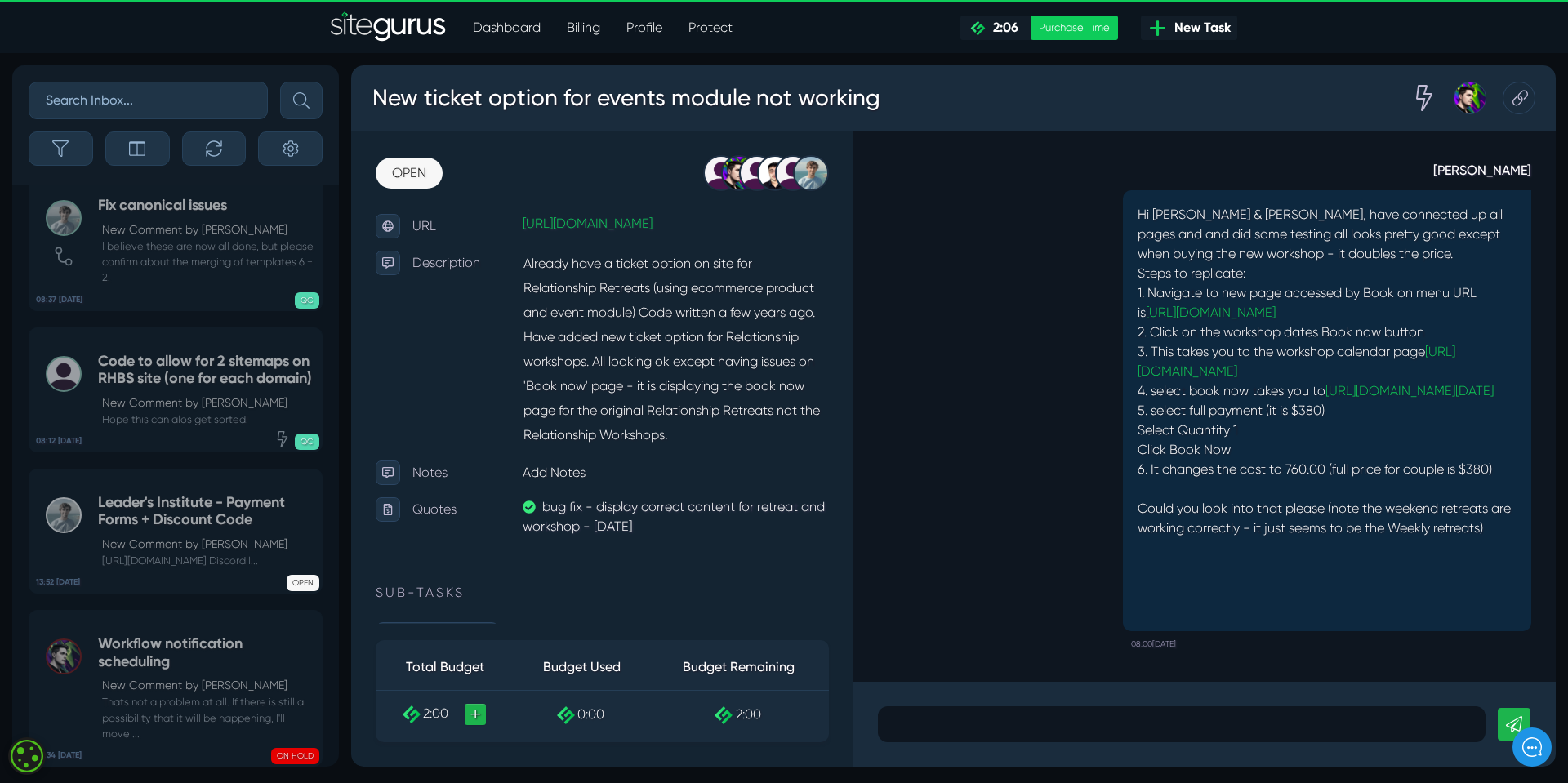
click at [919, 724] on p at bounding box center [1181, 725] width 583 height 20
click at [1018, 582] on div "[PERSON_NAME] Hi [PERSON_NAME] & [PERSON_NAME], have connected up all pages and…" at bounding box center [1205, 398] width 653 height 518
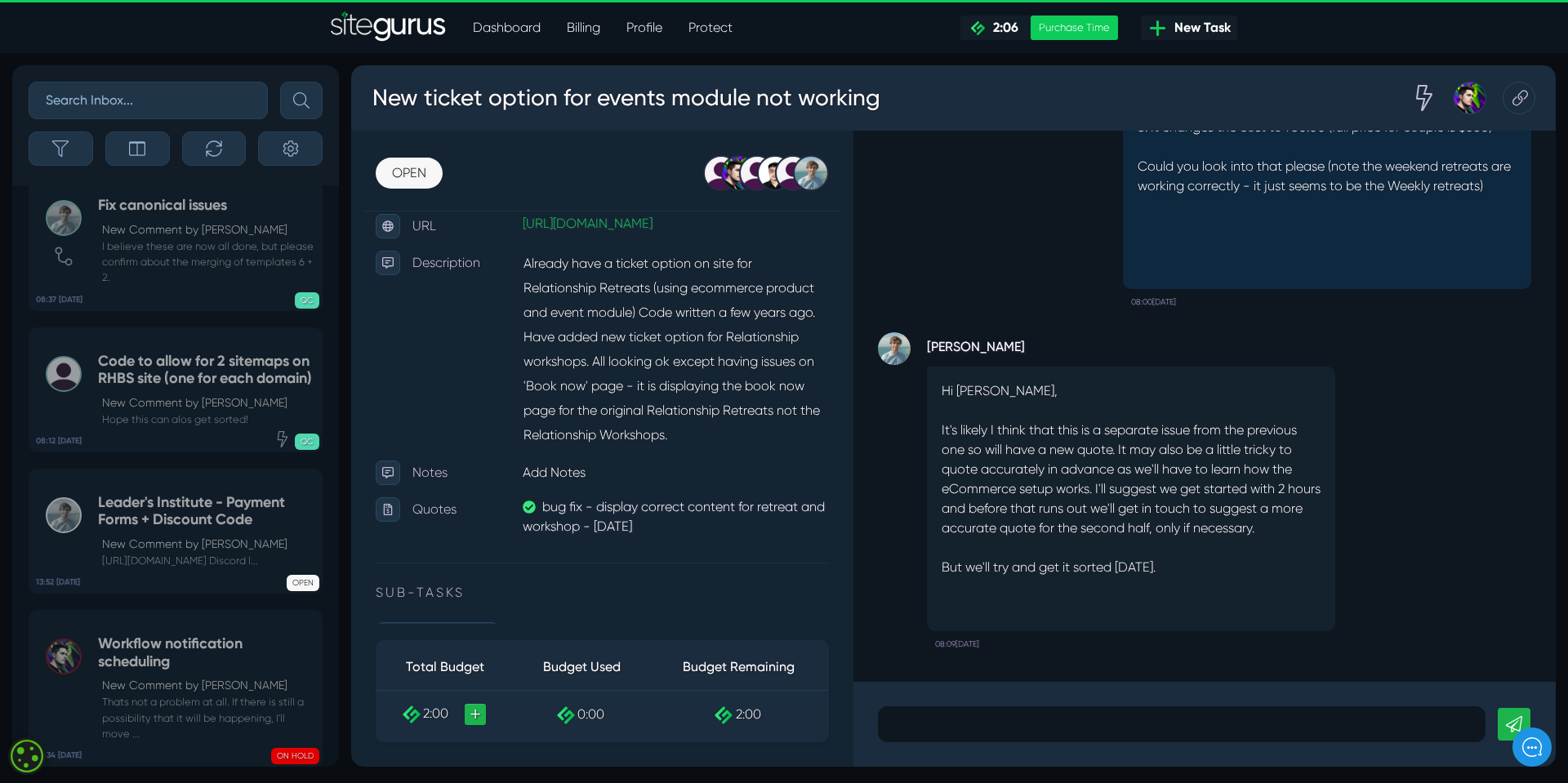
click at [914, 723] on p at bounding box center [1181, 725] width 583 height 20
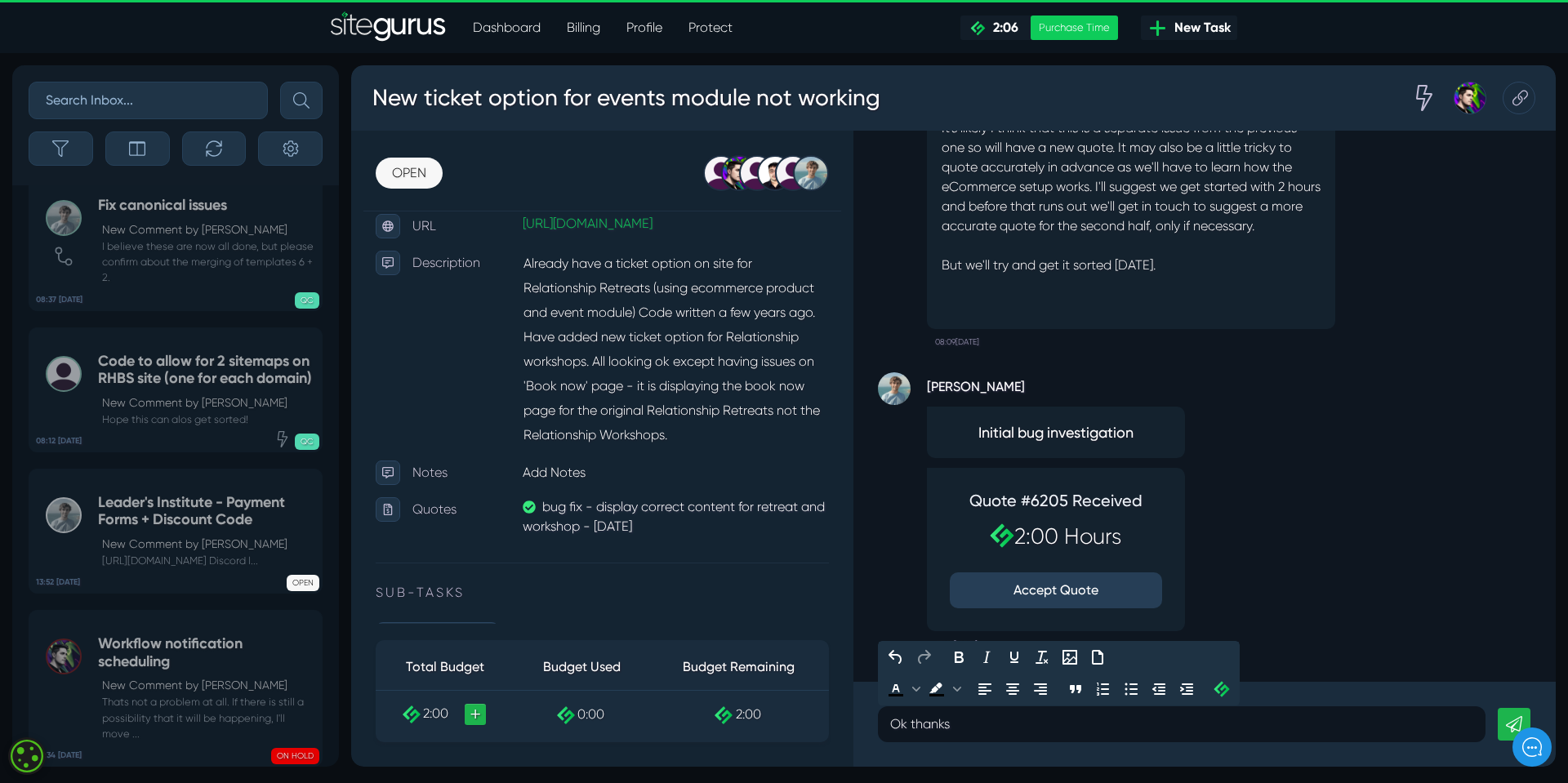
scroll to position [1, 0]
click at [1027, 725] on p "Ok thanks - but the other product seems ok (it doesn't get doubled...)" at bounding box center [1181, 725] width 583 height 20
click at [1334, 723] on p "Ok thanks - but the original product seems ok (it doesn't get doubled...)" at bounding box center [1181, 725] width 583 height 20
click at [1337, 728] on p "Ok thanks - but the original product seems ok (it doesn't get doubled...)" at bounding box center [1181, 725] width 583 height 20
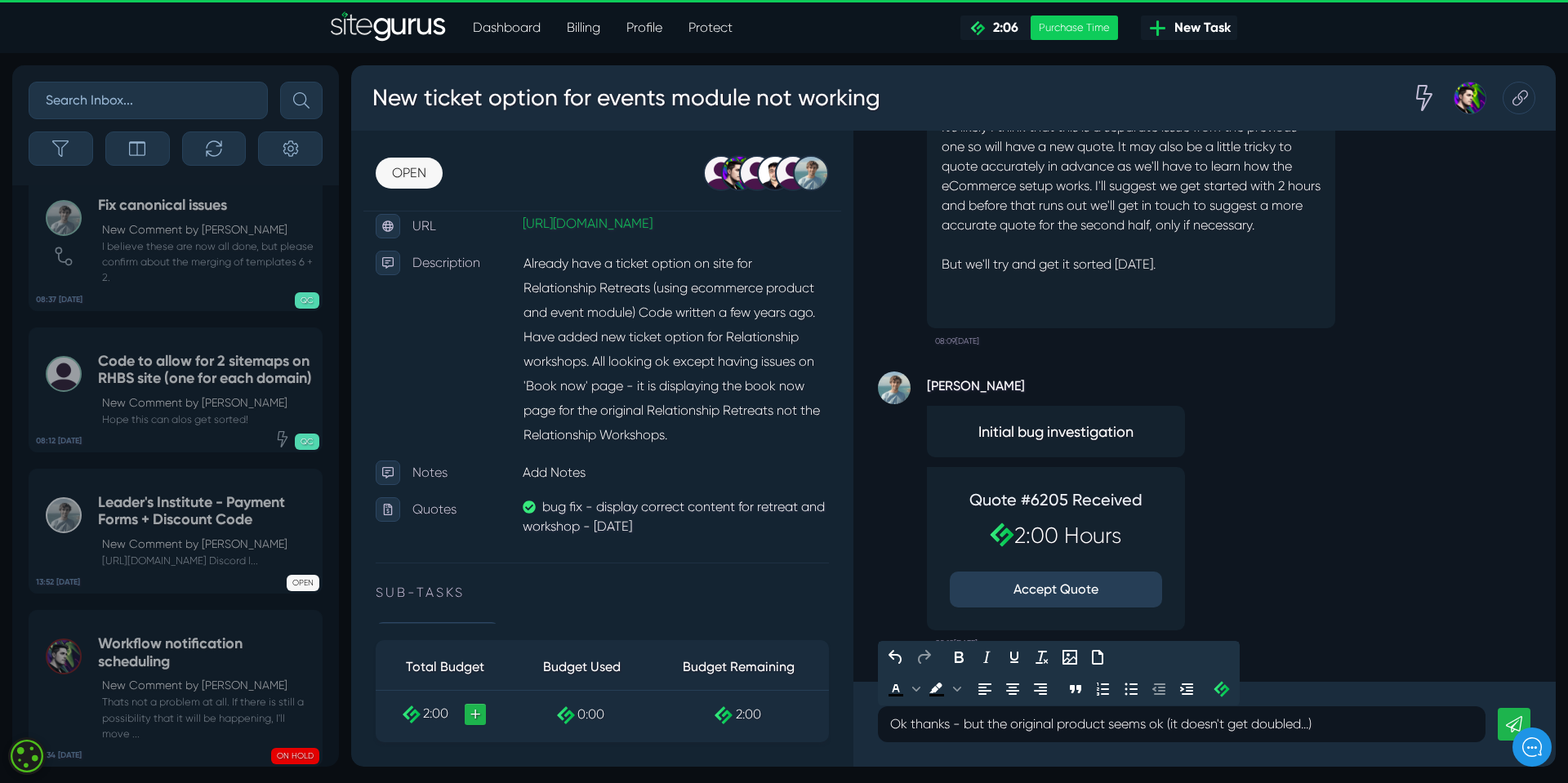
click at [989, 729] on p "Ok thanks - but the original product seems ok (it doesn't get doubled...)" at bounding box center [1181, 725] width 583 height 20
click at [1371, 725] on p "Ok thanks - but note the original product seems ok (it doesn't get doubled...)" at bounding box center [1181, 725] width 583 height 20
click at [969, 725] on p "Ok thanks - but note the original product seems ok (it doesn't get doubled...)" at bounding box center [1181, 725] width 583 height 20
click at [1353, 722] on p "Ok thanks - note the original product seems ok (it doesn't get doubled...)" at bounding box center [1181, 725] width 583 height 20
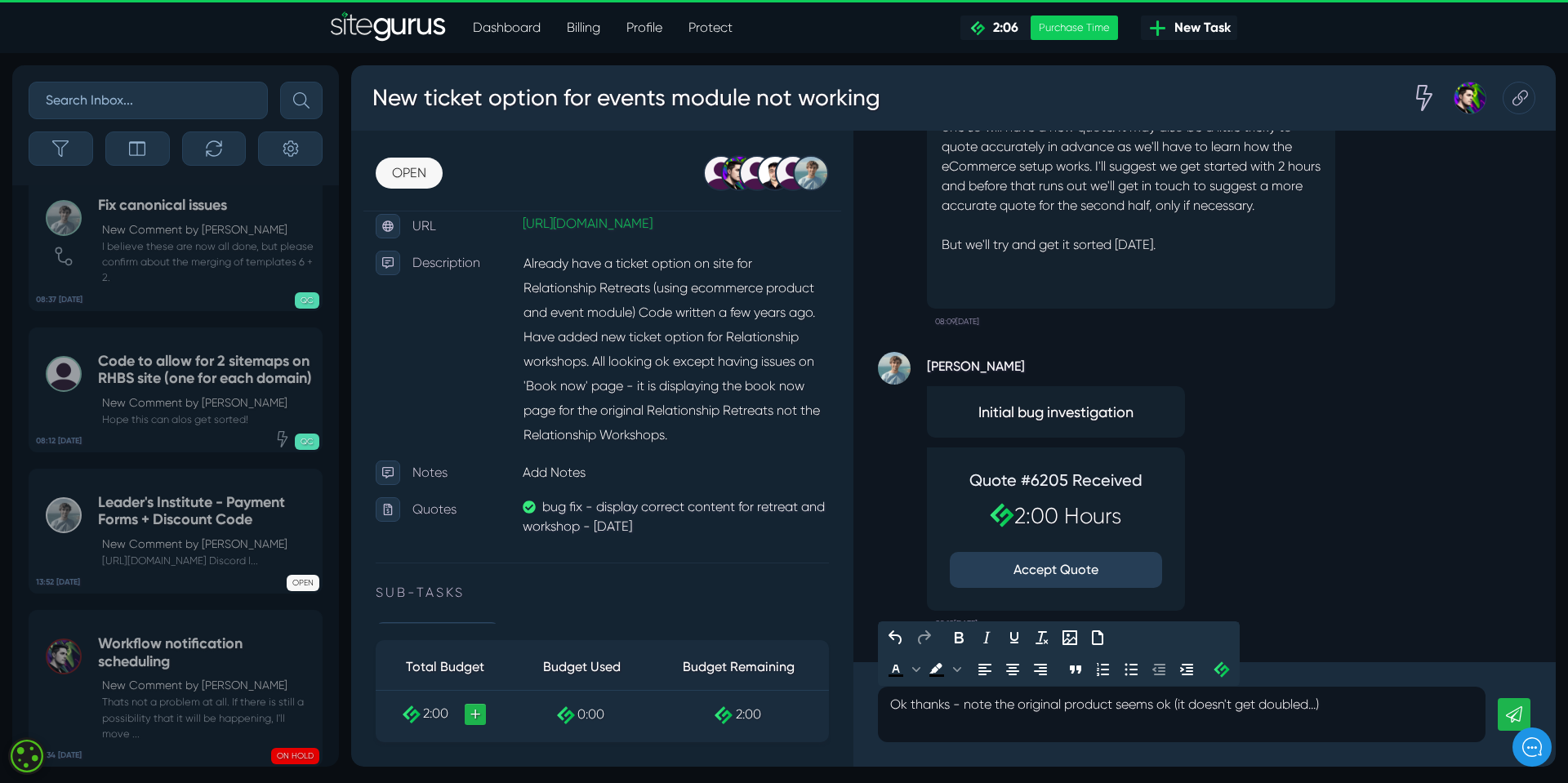
click at [1520, 711] on icon at bounding box center [1513, 714] width 16 height 16
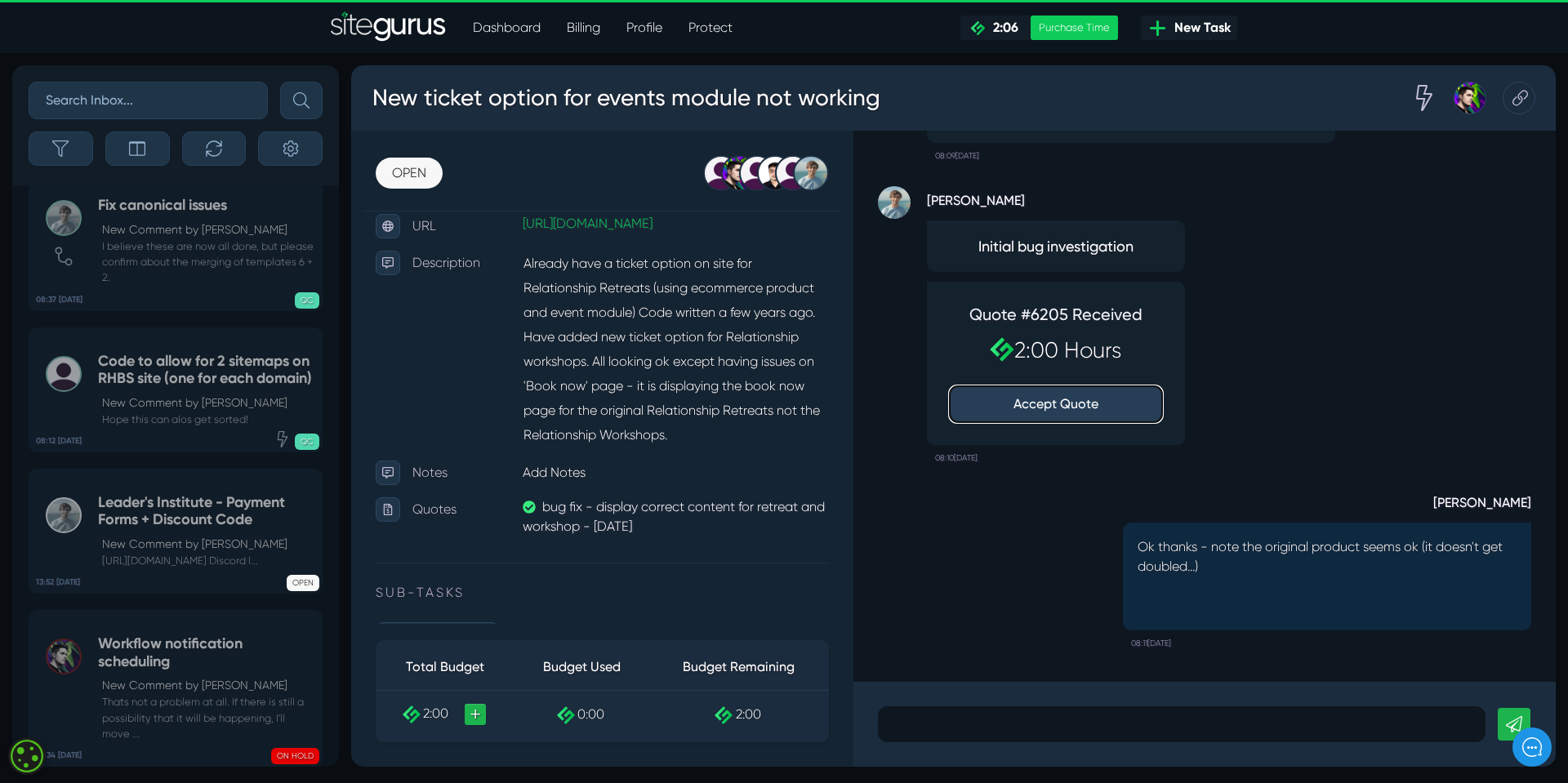
click at [1052, 405] on button "Accept Quote" at bounding box center [1055, 404] width 212 height 36
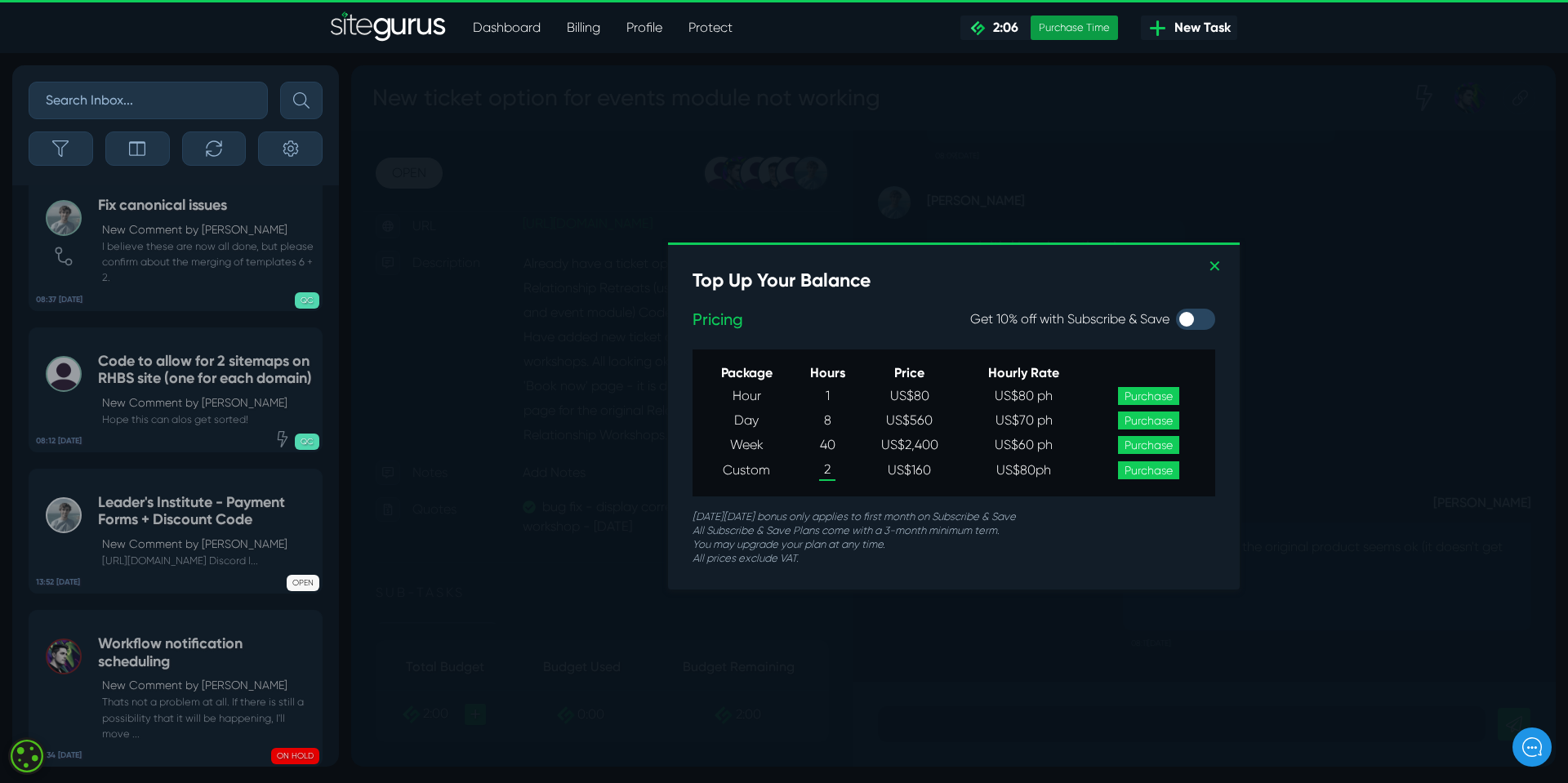
click at [1065, 26] on div "Purchase Time" at bounding box center [1074, 28] width 88 height 25
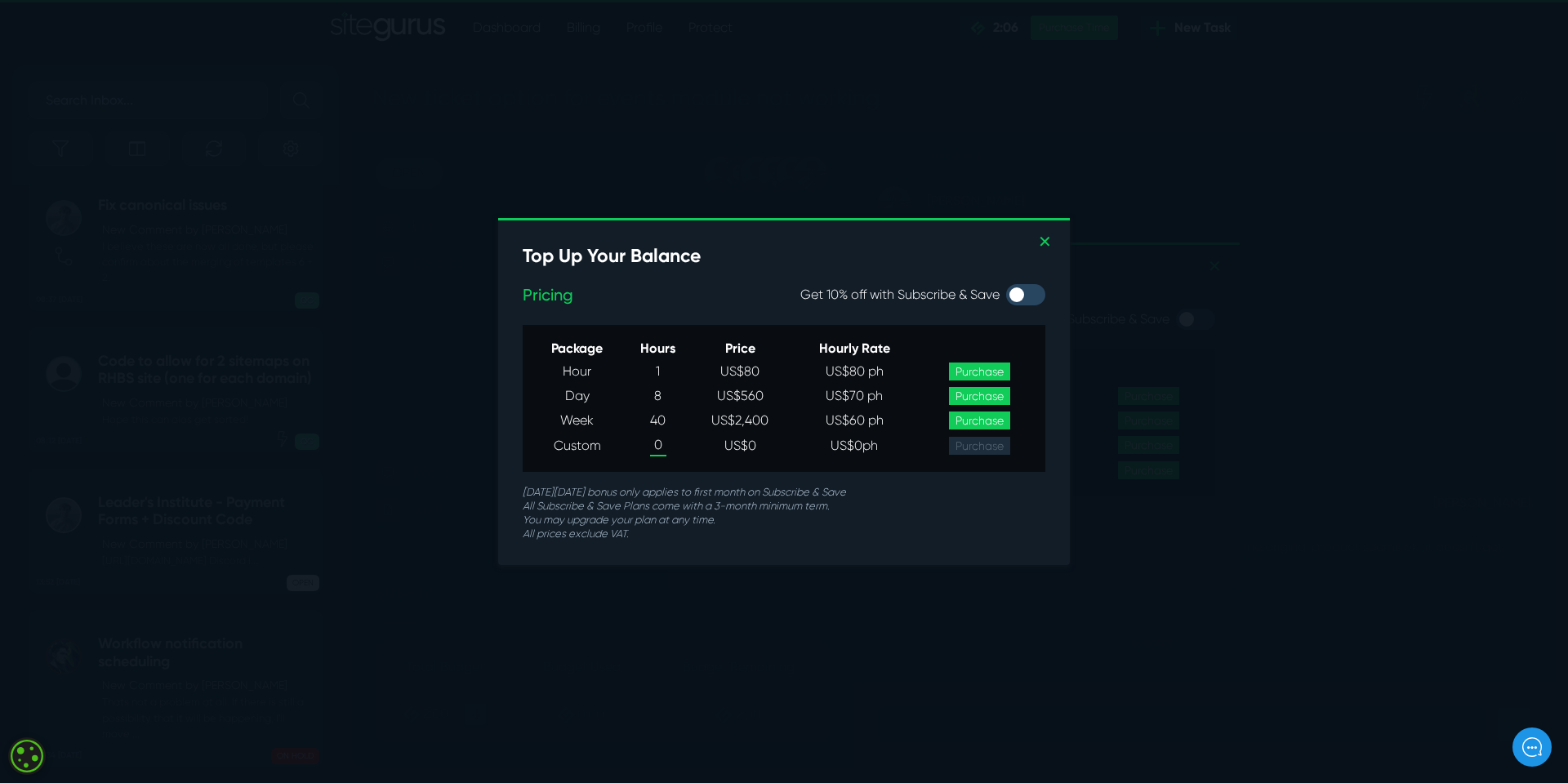
click at [660, 443] on span "0" at bounding box center [657, 446] width 16 height 21
click at [980, 444] on link "Purchase" at bounding box center [979, 445] width 61 height 18
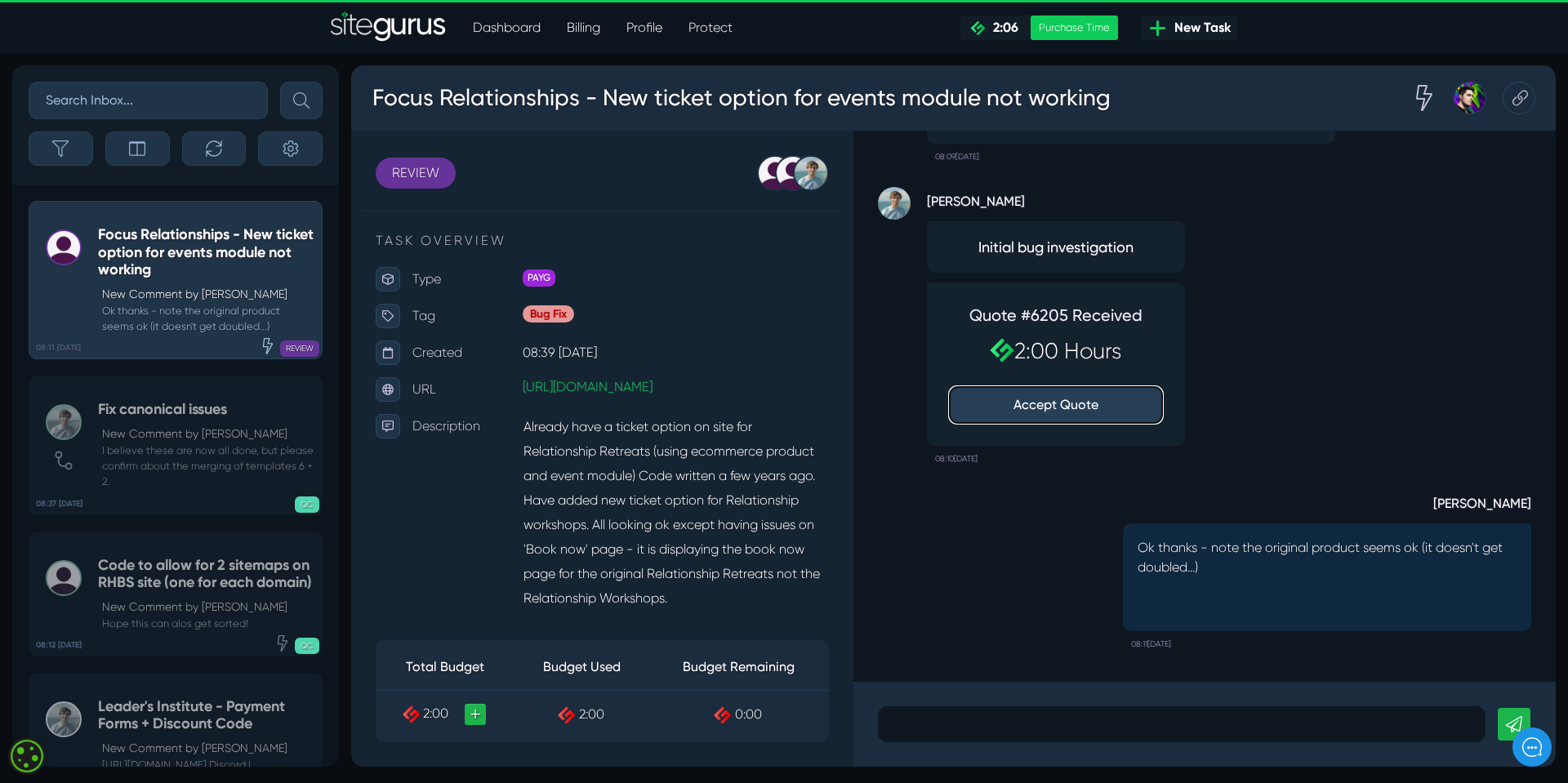
click at [1074, 407] on button "Accept Quote" at bounding box center [1055, 405] width 212 height 36
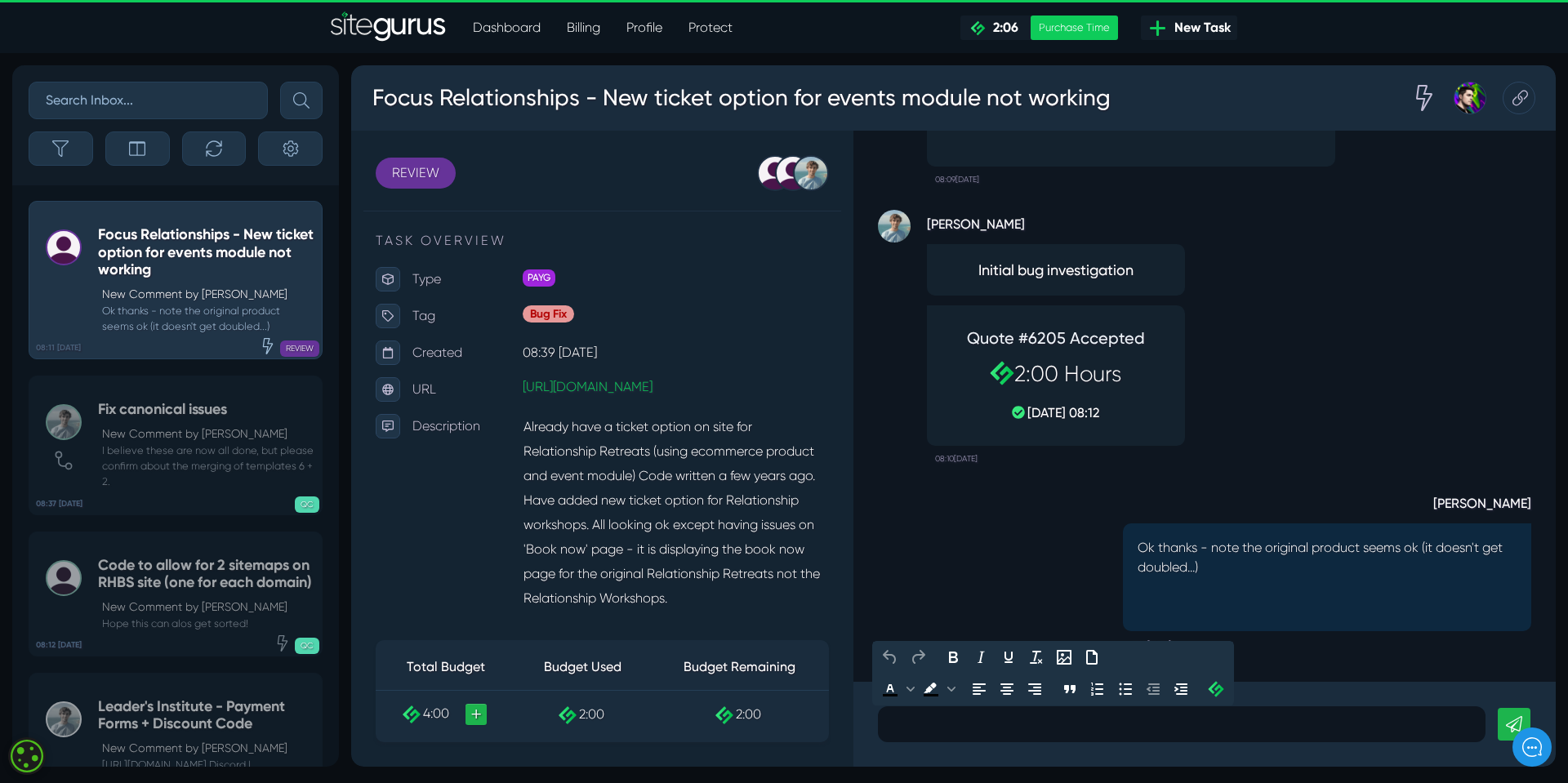
click at [925, 719] on p at bounding box center [1181, 725] width 583 height 20
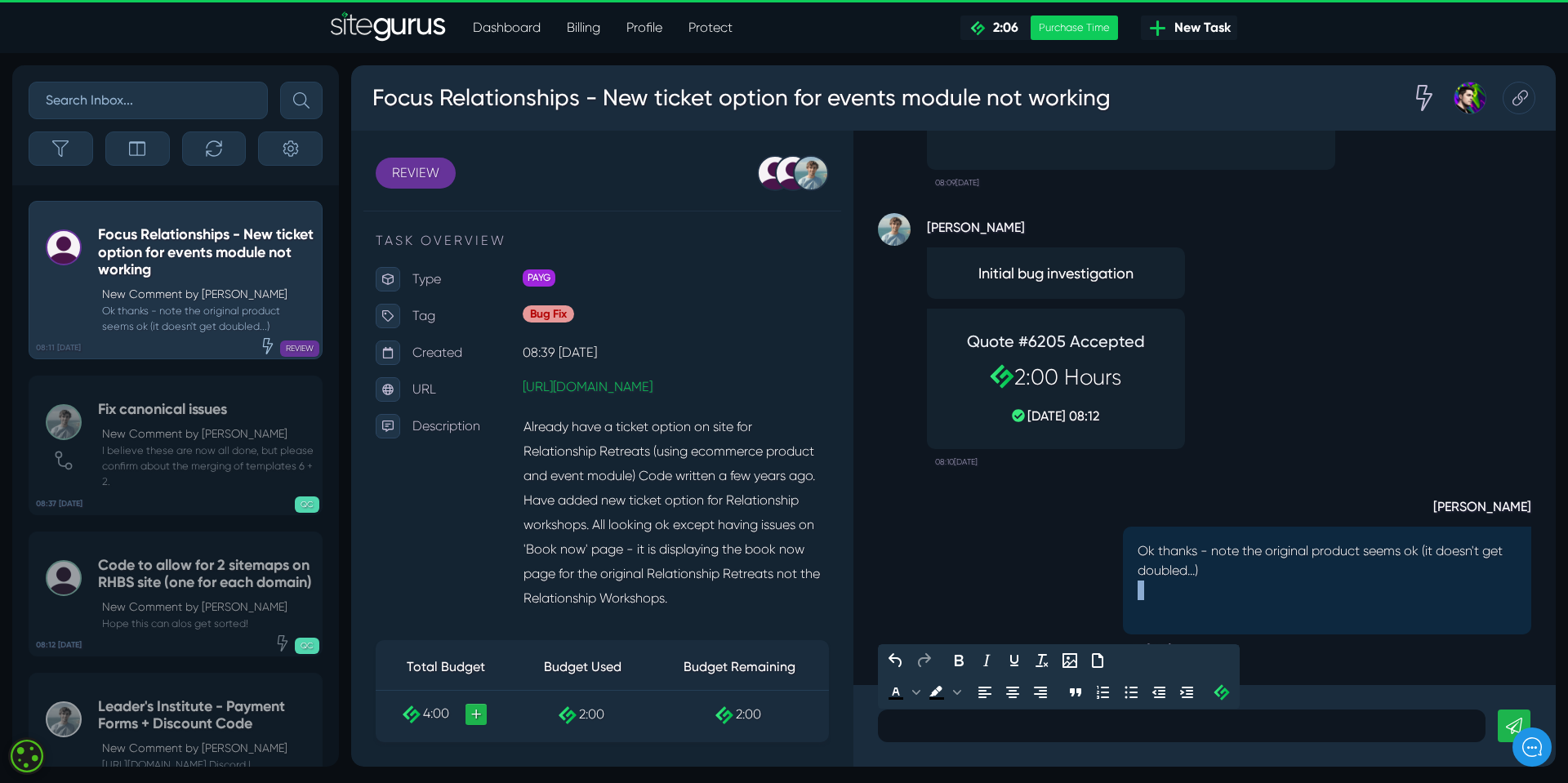
click at [961, 592] on div "Liz Gibbs Ok thanks - note the original product seems ok (it doesn't get double…" at bounding box center [1205, 568] width 653 height 186
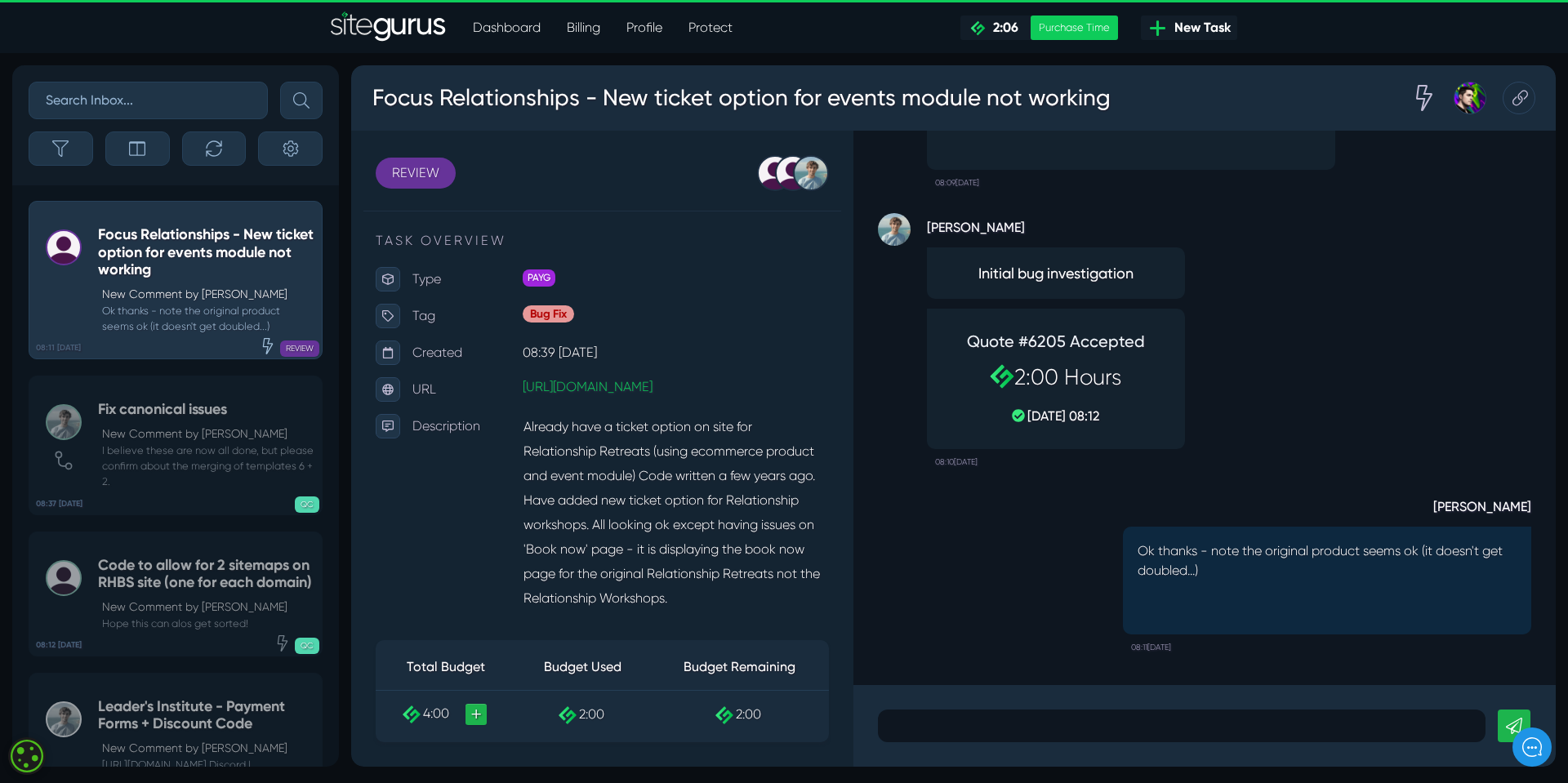
click at [995, 646] on div "Liz Gibbs Ok thanks - note the original product seems ok (it doesn't get double…" at bounding box center [1205, 568] width 653 height 186
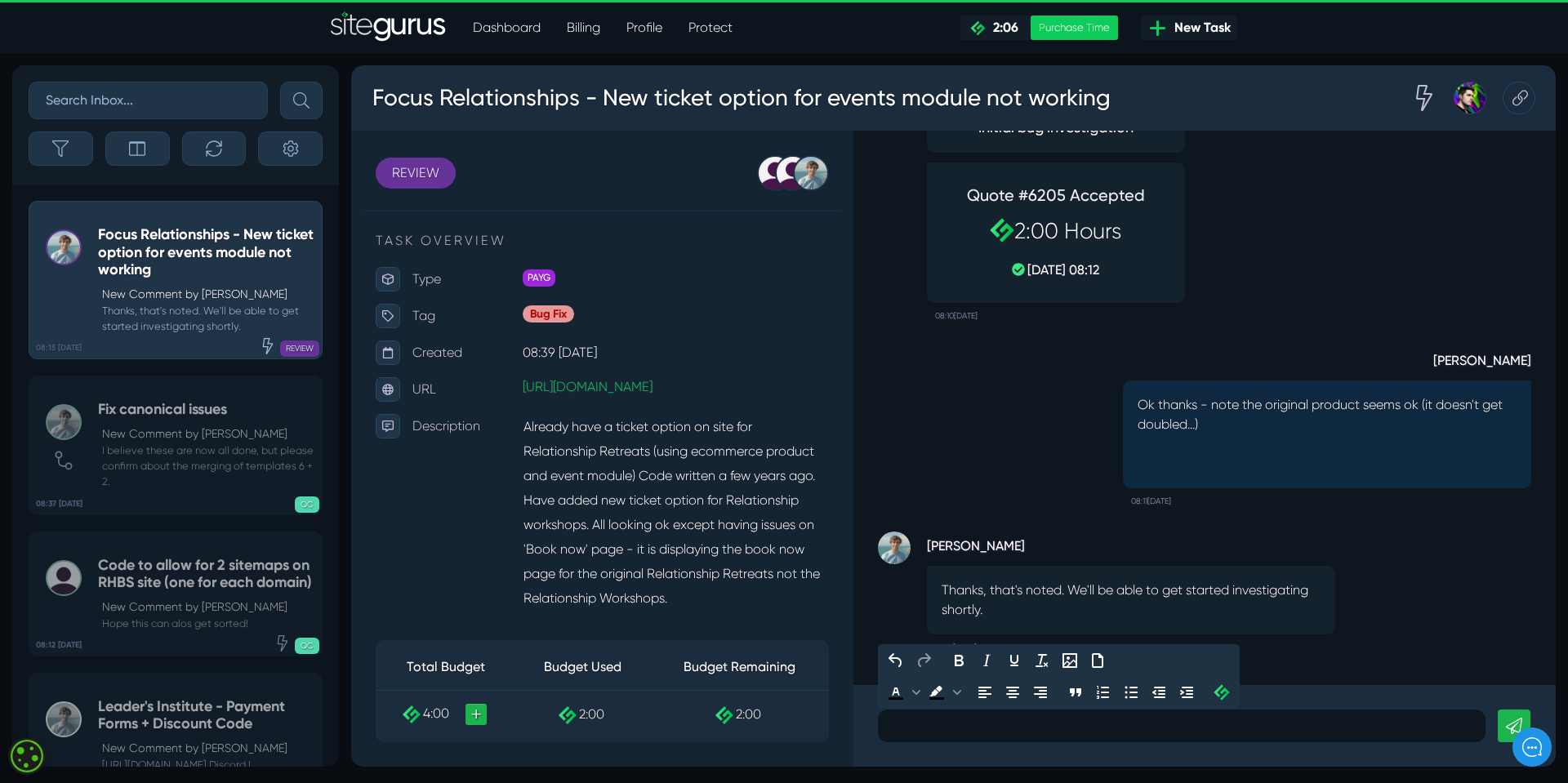
click at [929, 731] on div at bounding box center [1181, 726] width 607 height 33
click at [928, 731] on div at bounding box center [1181, 726] width 607 height 33
click at [1041, 721] on p "The link to the" at bounding box center [1181, 725] width 583 height 20
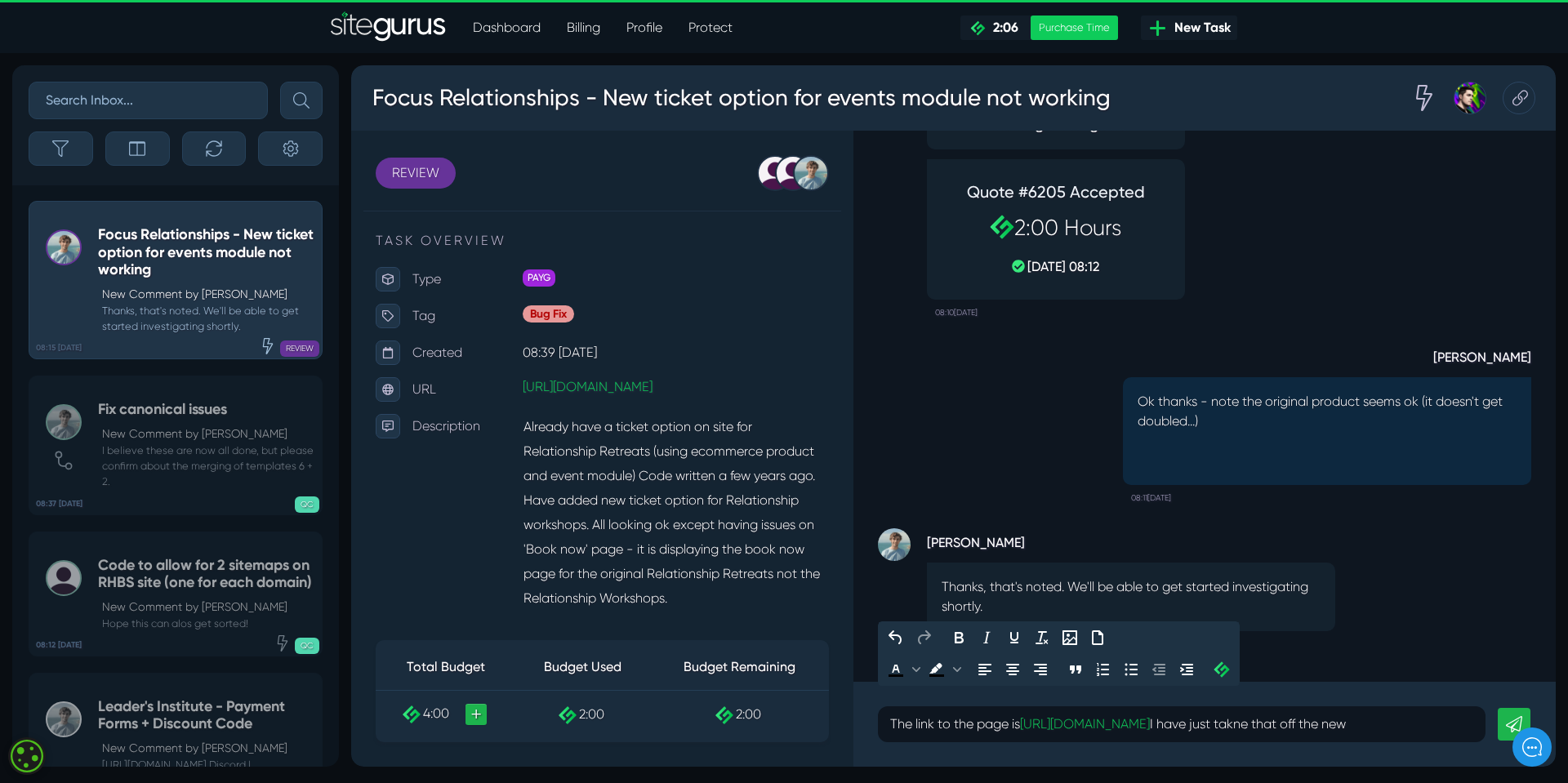
click at [1066, 727] on p "The link to the page is https://www.focusonrelationships.com.au/relationship-wo…" at bounding box center [1181, 725] width 583 height 20
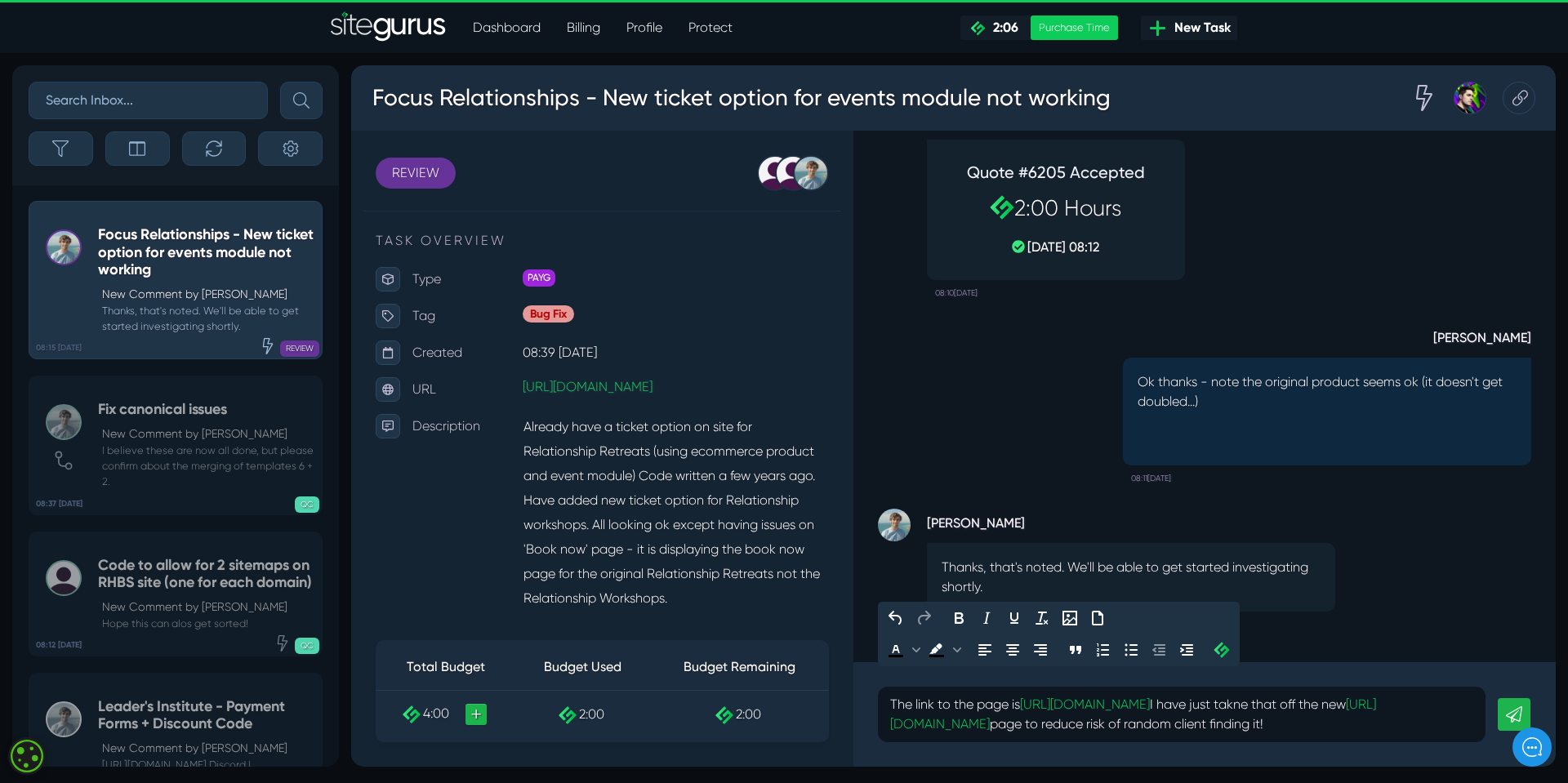
click at [946, 704] on p "The link to the page is https://www.focusonrelationships.com.au/relationship-wo…" at bounding box center [1181, 715] width 583 height 40
click at [1064, 731] on p "The link to the page is https://www.focusonrelationships.com.au/relationship-wo…" at bounding box center [1181, 715] width 583 height 40
click at [1423, 695] on p "The link to the page is https://www.focusonrelationships.com.au/relationship-wo…" at bounding box center [1181, 715] width 583 height 40
click at [1426, 695] on p "The link to the page is https://www.focusonrelationships.com.au/relationship-wo…" at bounding box center [1181, 715] width 583 height 40
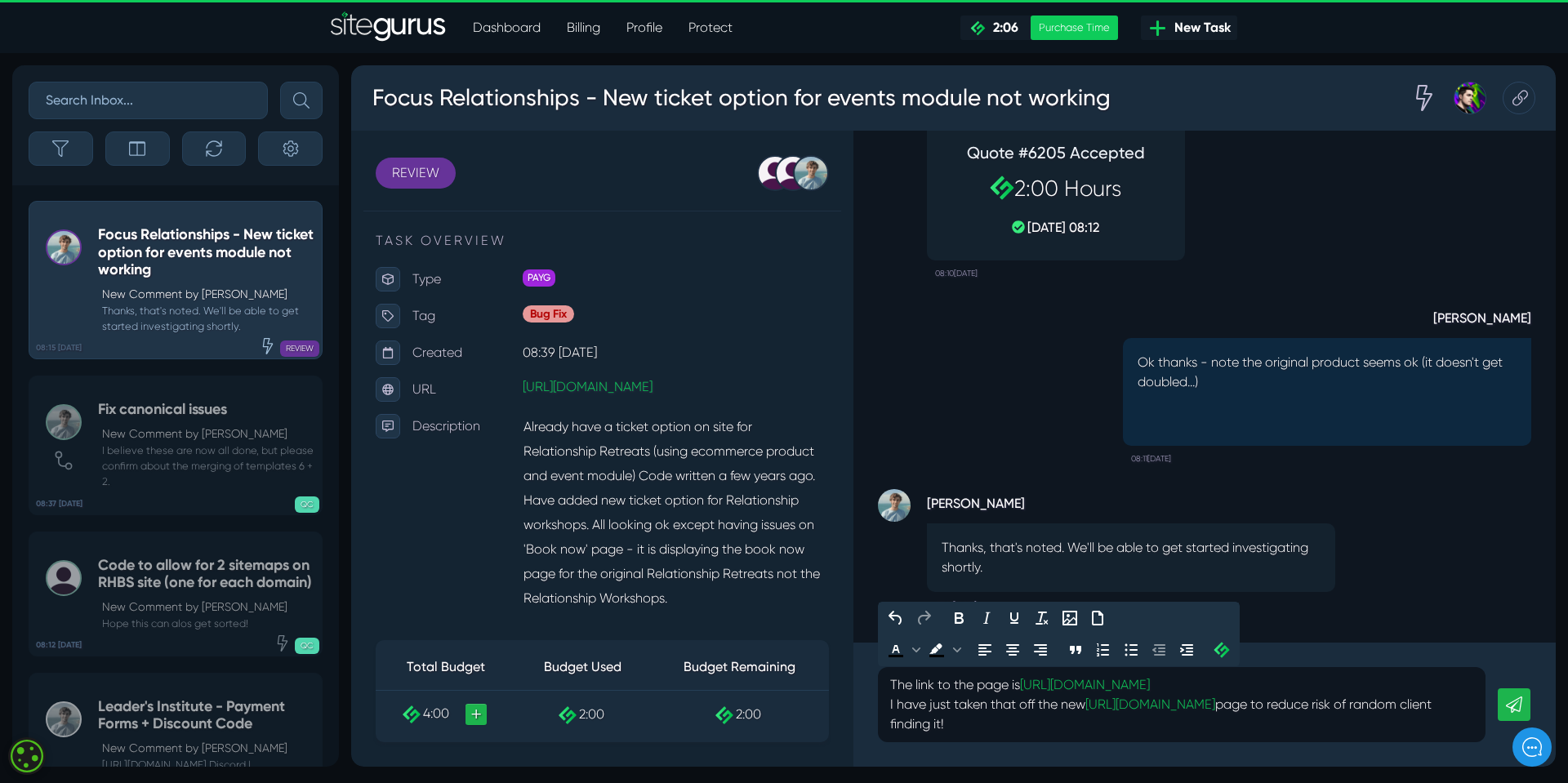
click at [1147, 723] on p "The link to the page is https://www.focusonrelationships.com.au/relationship-wo…" at bounding box center [1181, 705] width 583 height 58
click at [1020, 704] on p "The link to the page is https://www.focusonrelationships.com.au/relationship-wo…" at bounding box center [1181, 705] width 583 height 58
click at [1156, 730] on p "The link to the page is https://www.focusonrelationships.com.au/relationship-wo…" at bounding box center [1181, 705] width 583 height 58
click at [1141, 726] on p "The link to the page is https://www.focusonrelationships.com.au/relationship-wo…" at bounding box center [1181, 705] width 583 height 58
click at [938, 686] on p "The link to the page is https://www.focusonrelationships.com.au/relationship-wo…" at bounding box center [1181, 705] width 583 height 58
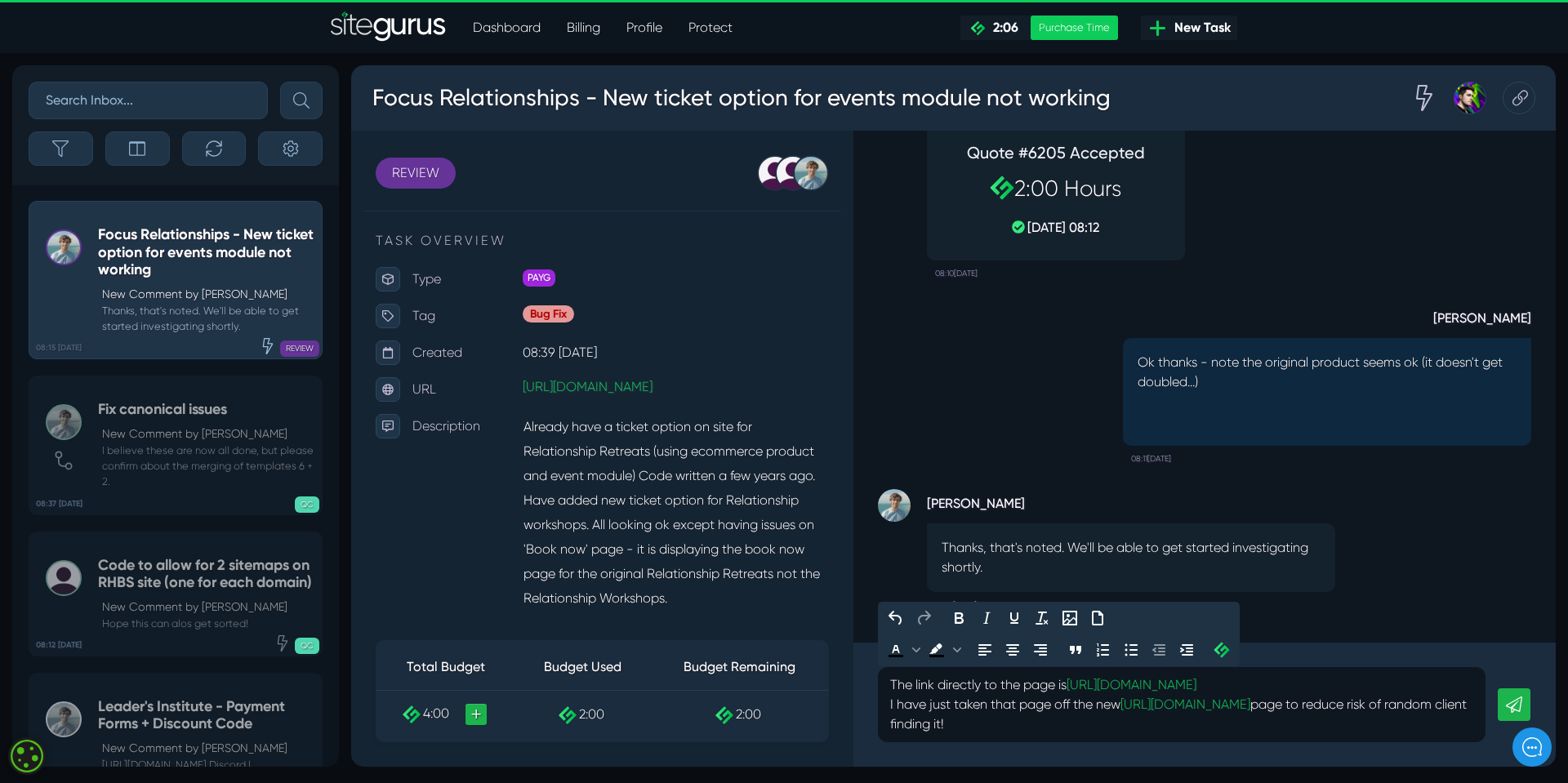
click at [1126, 726] on p "The link directly to the page is https://www.focusonrelationships.com.au/relati…" at bounding box center [1181, 705] width 583 height 58
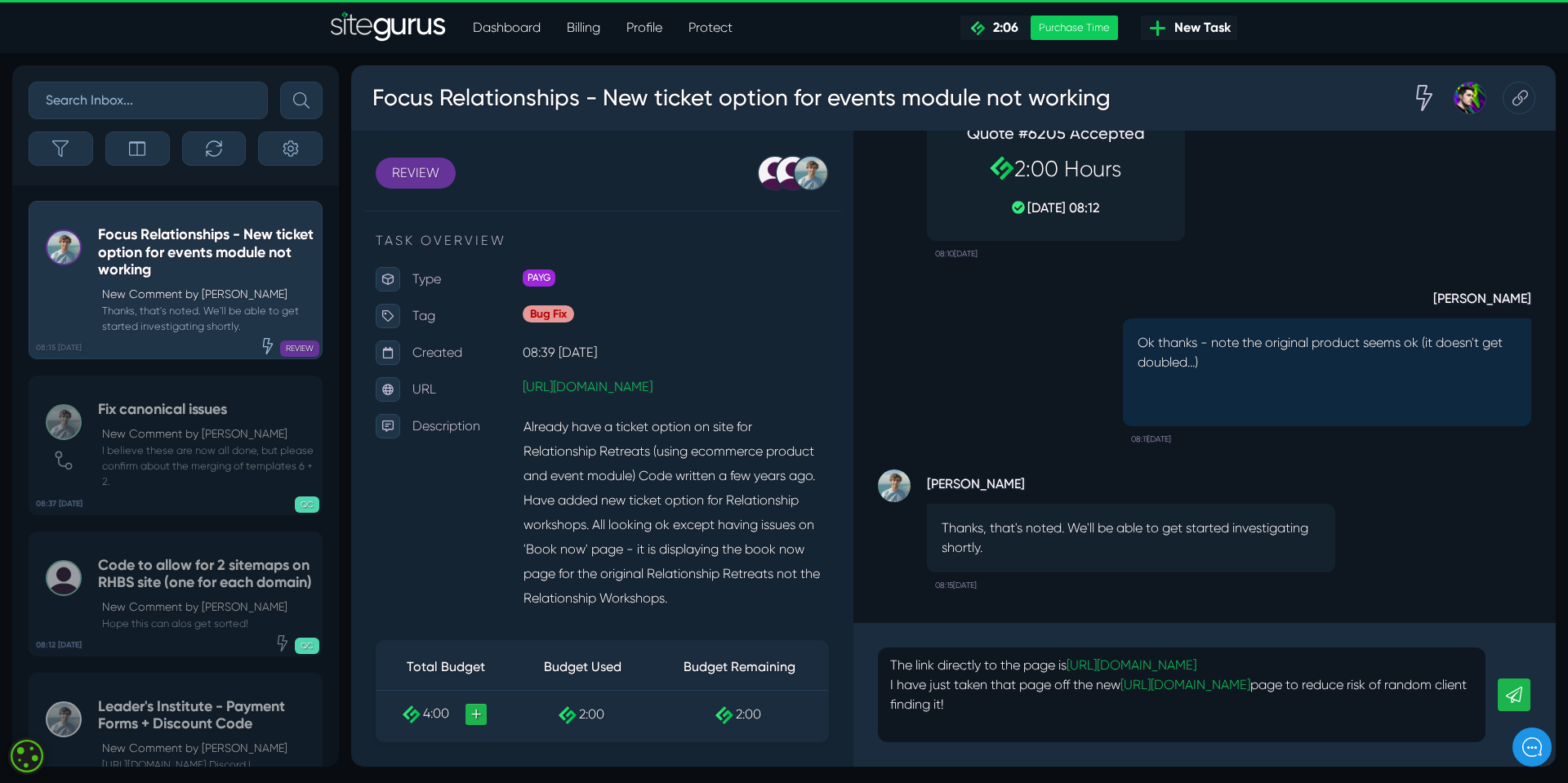
click at [1521, 694] on icon at bounding box center [1513, 694] width 16 height 16
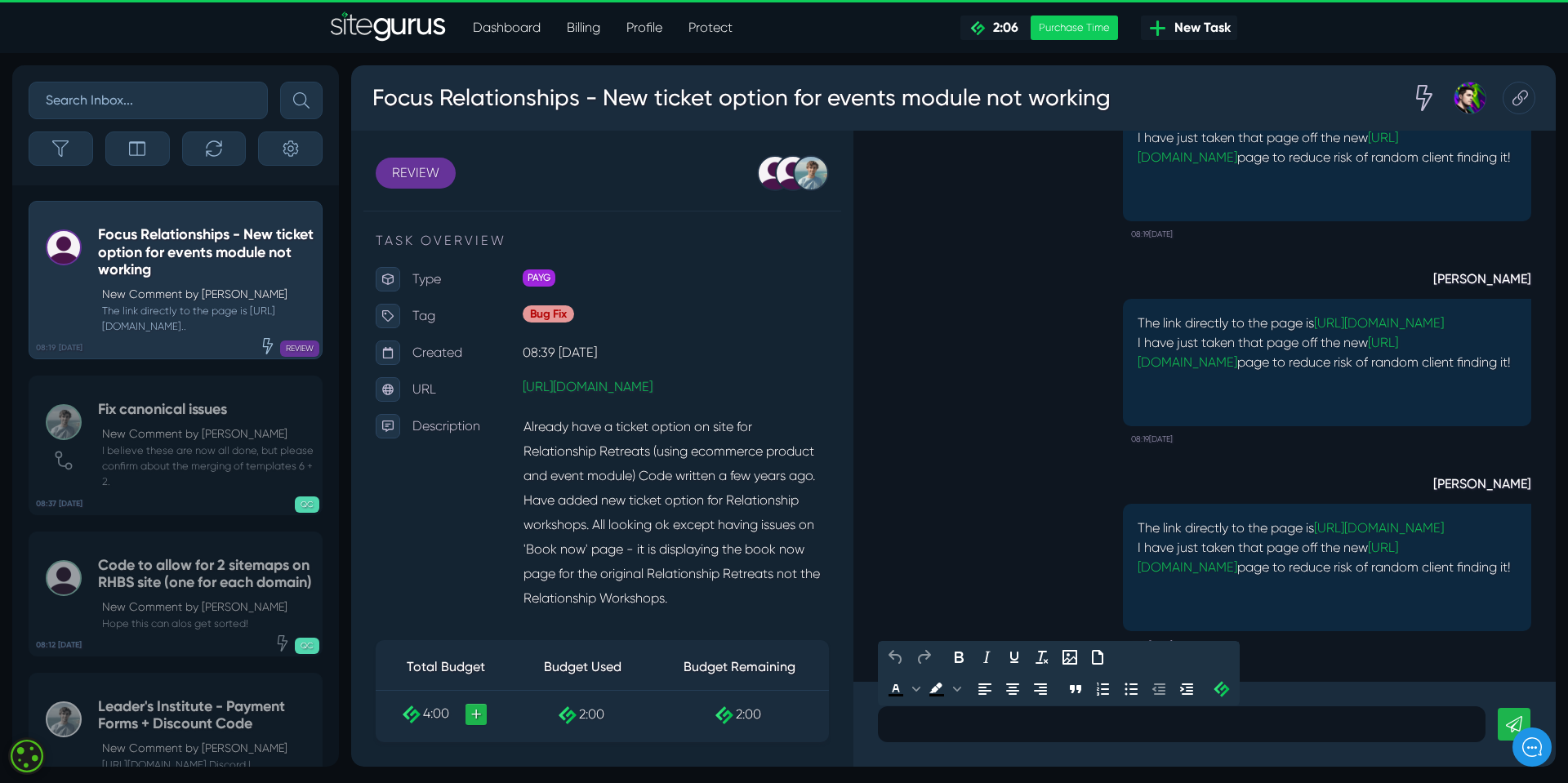
click at [914, 728] on p at bounding box center [1181, 725] width 583 height 20
click at [1001, 357] on div "Liz Gibbs The link directly to the page is https://www.focusonrelationships.com…" at bounding box center [1205, 353] width 653 height 205
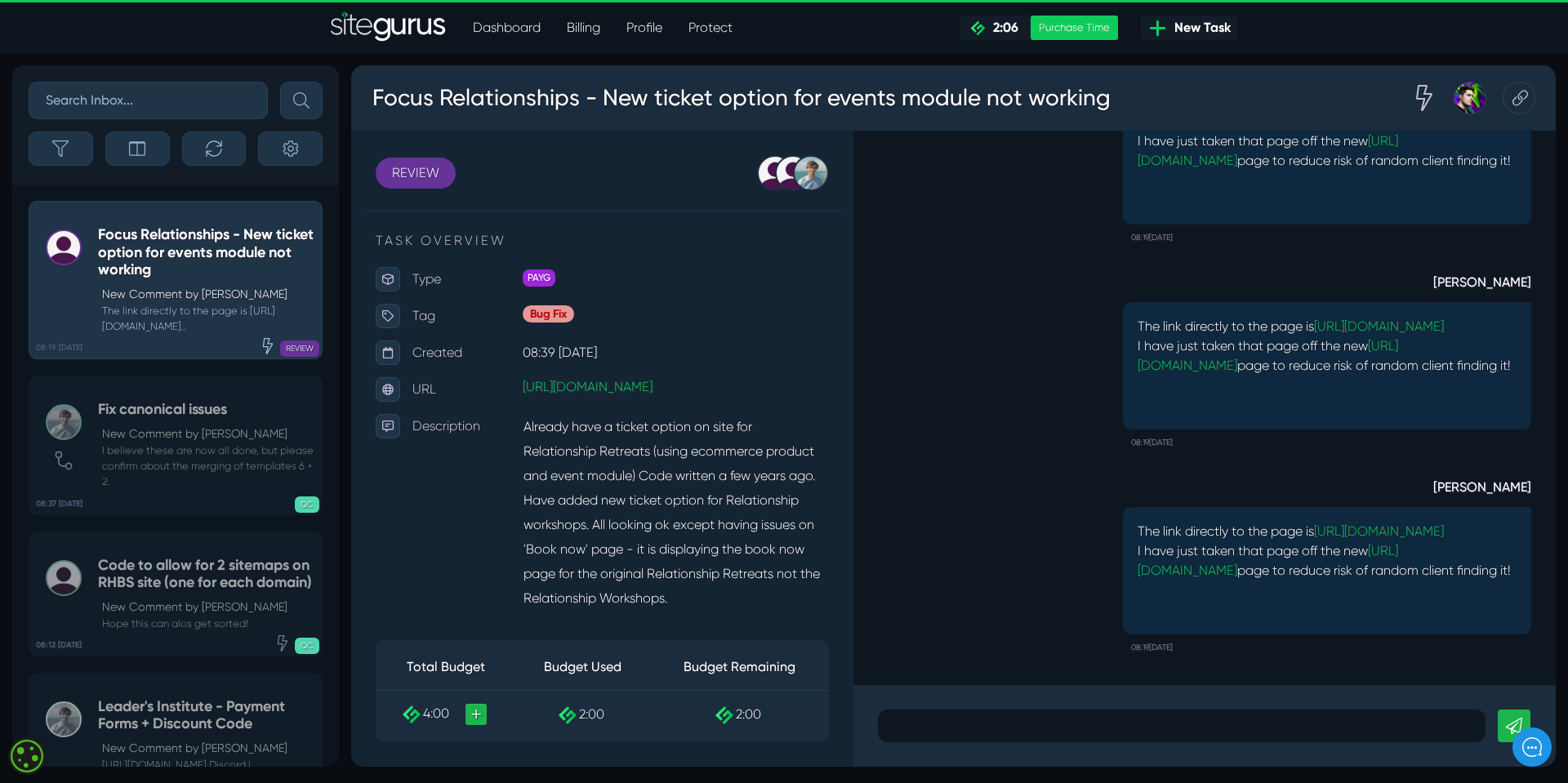
click at [933, 717] on div at bounding box center [1181, 726] width 607 height 33
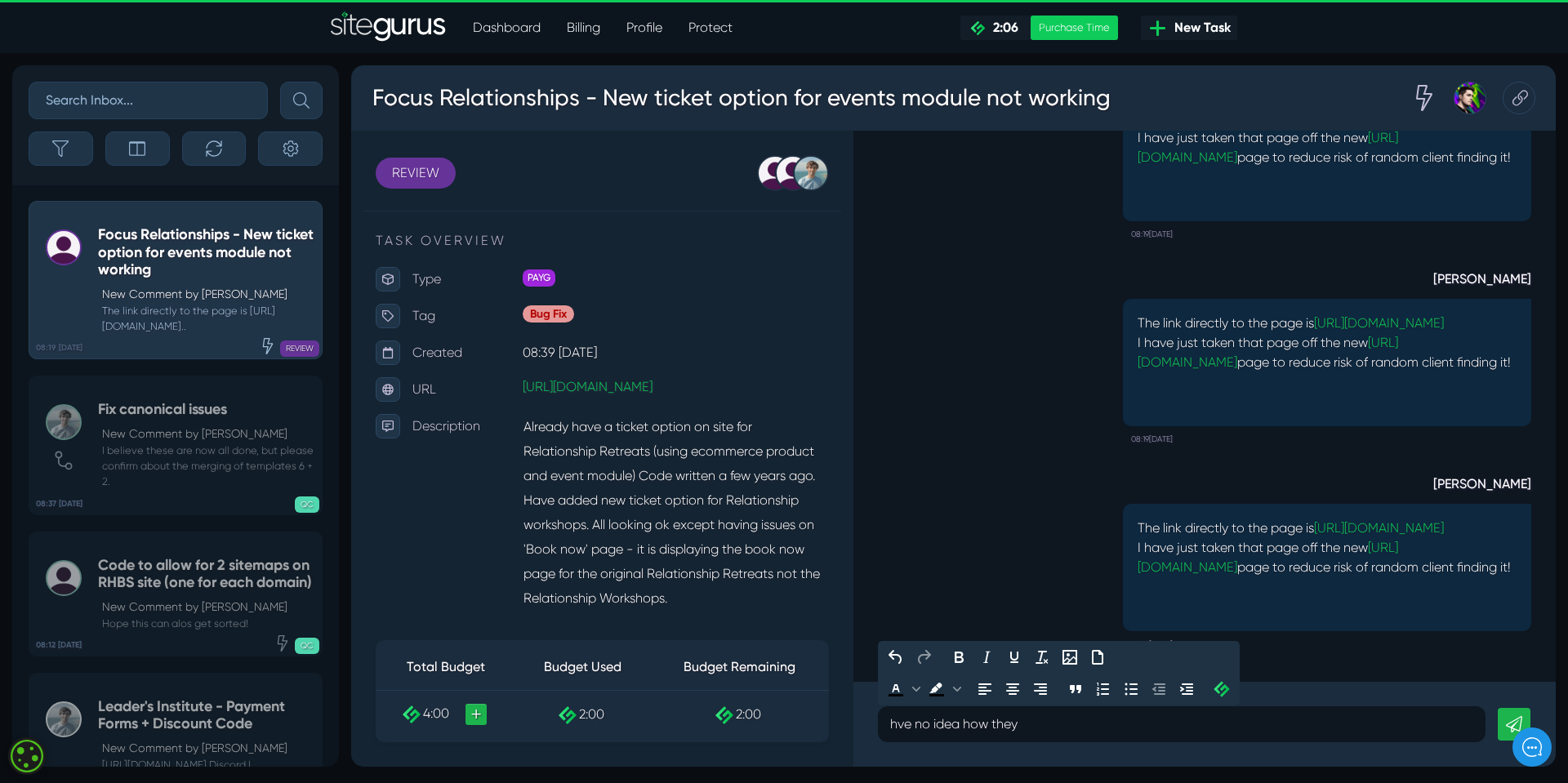
click at [896, 724] on p "hve no idea how they" at bounding box center [1181, 725] width 583 height 20
click at [1061, 730] on p "have no idea how they" at bounding box center [1181, 725] width 583 height 20
click at [1016, 725] on p "have no idea how they" at bounding box center [1181, 725] width 583 height 20
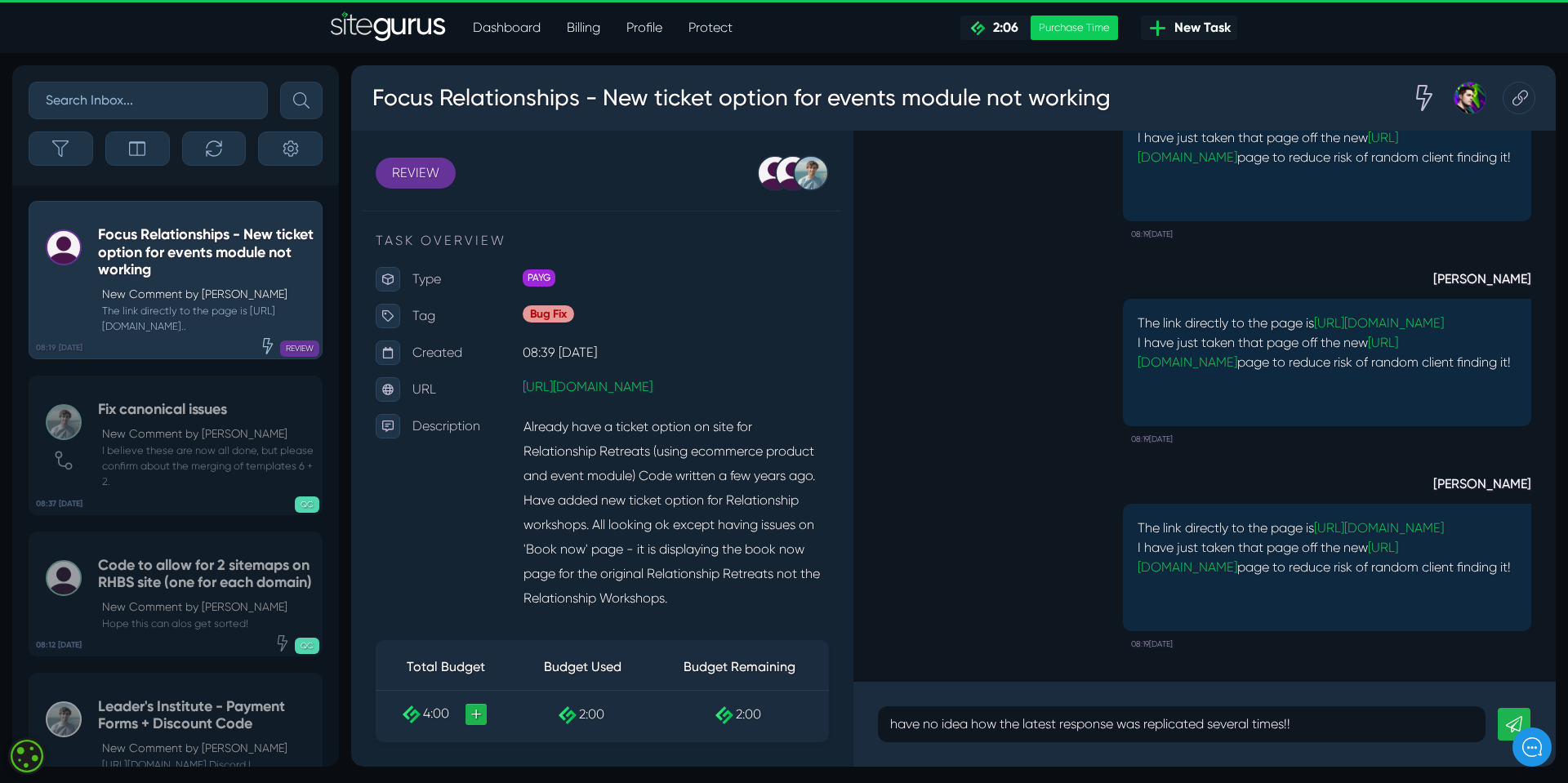
click at [1506, 719] on icon at bounding box center [1513, 724] width 16 height 16
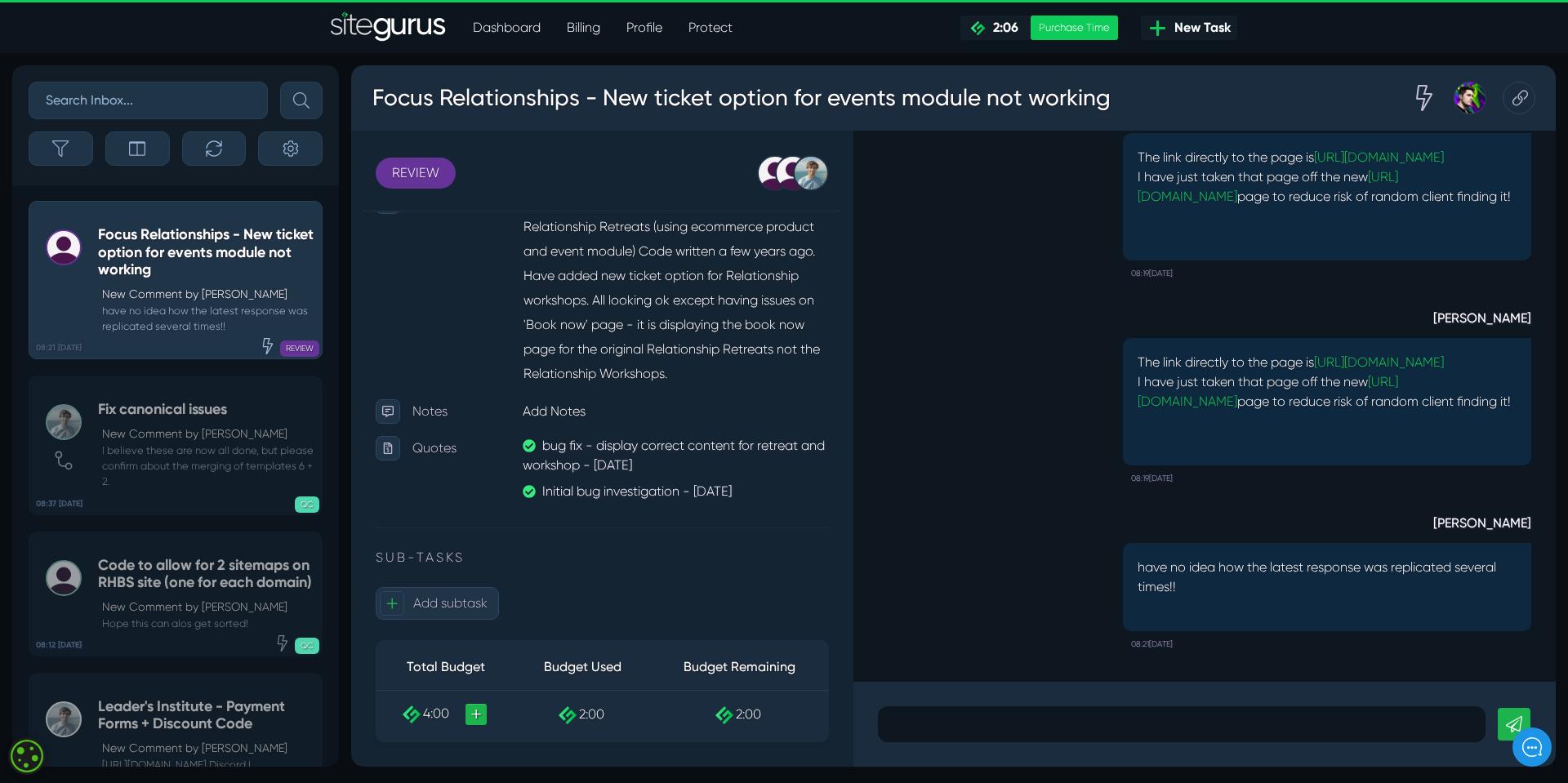
scroll to position [279, 0]
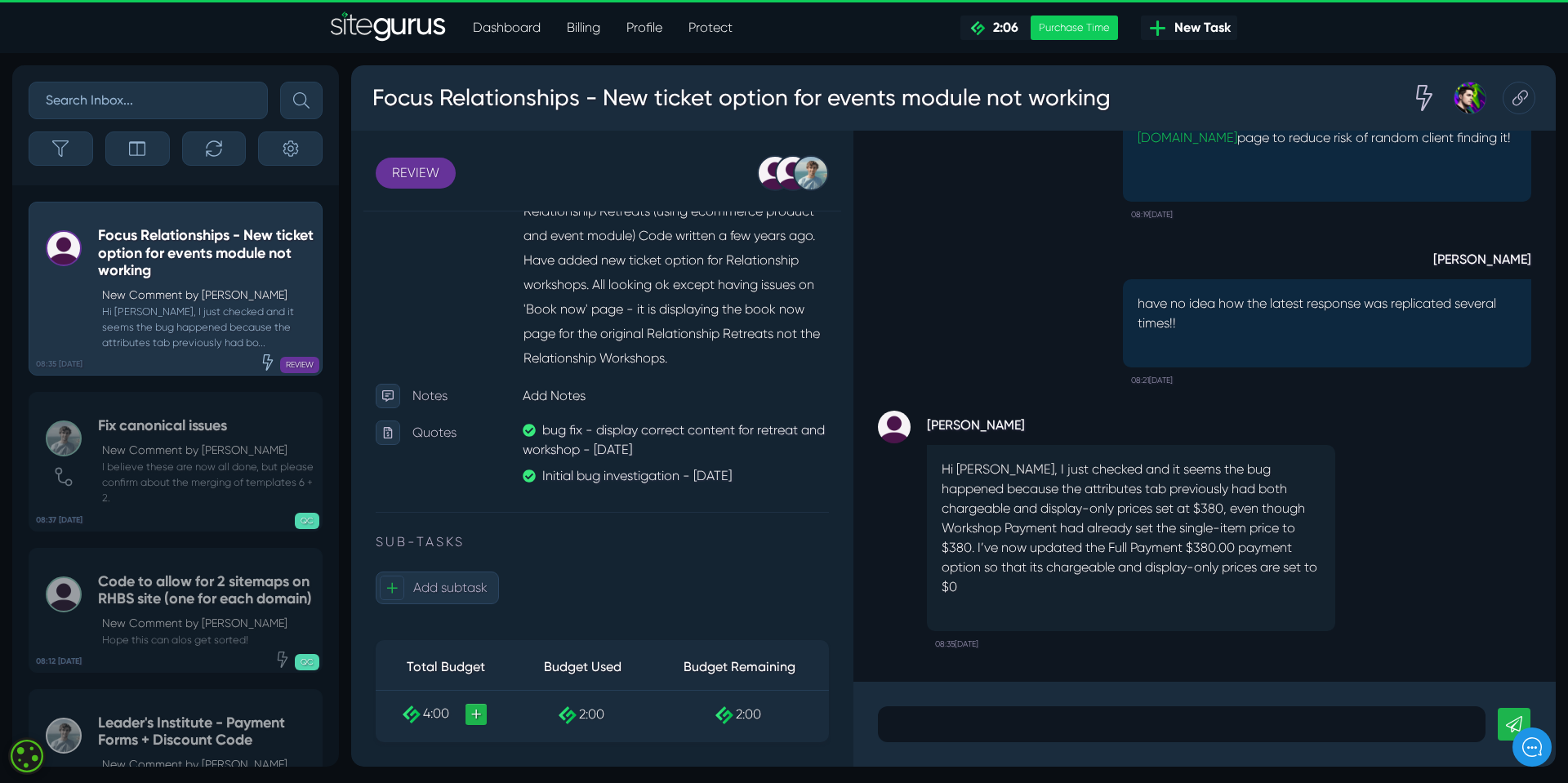
click at [926, 726] on p at bounding box center [1181, 725] width 583 height 20
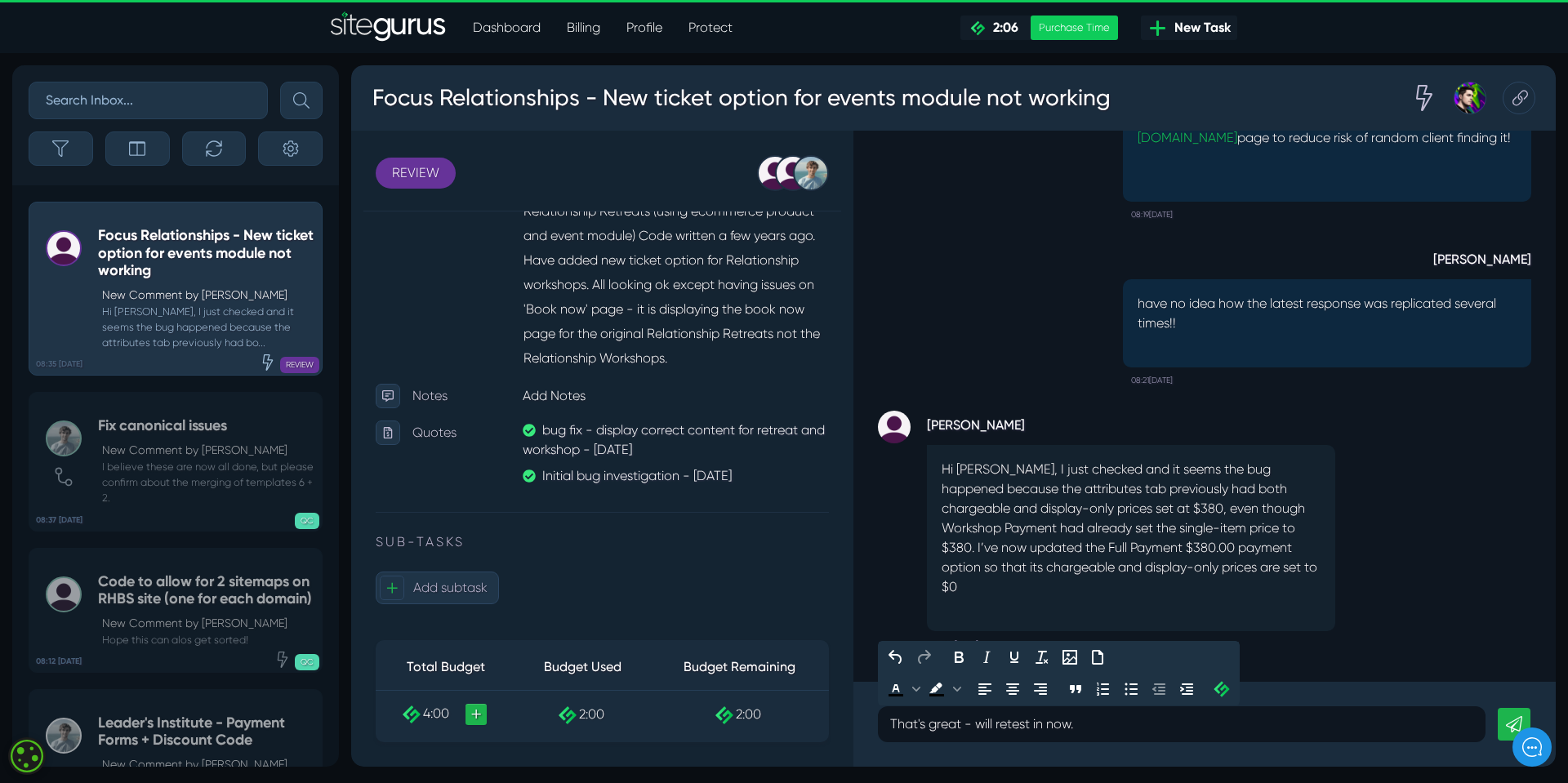
click at [1508, 719] on icon at bounding box center [1513, 724] width 16 height 16
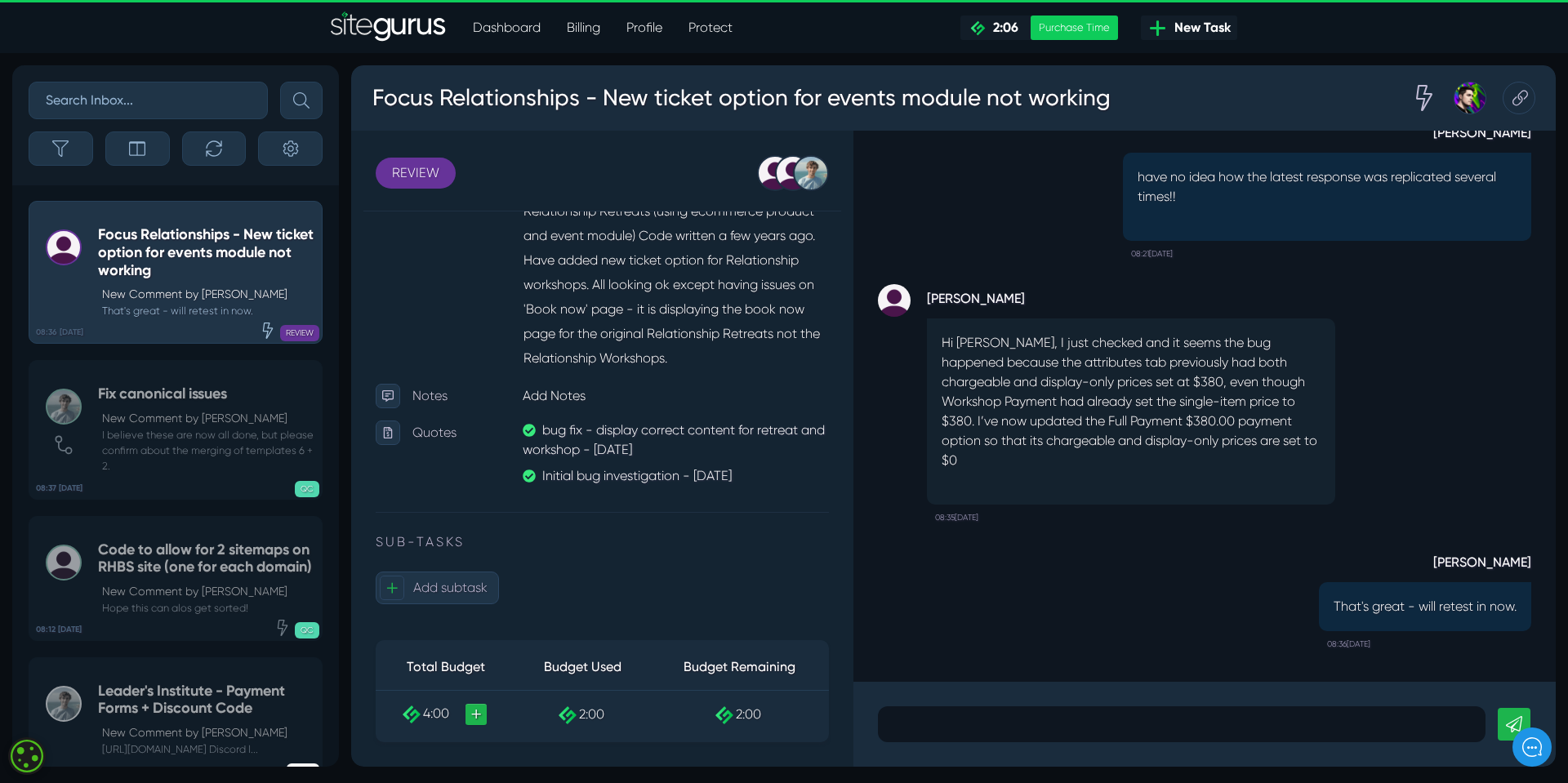
scroll to position [-238, 0]
click at [958, 721] on p at bounding box center [1181, 725] width 583 height 20
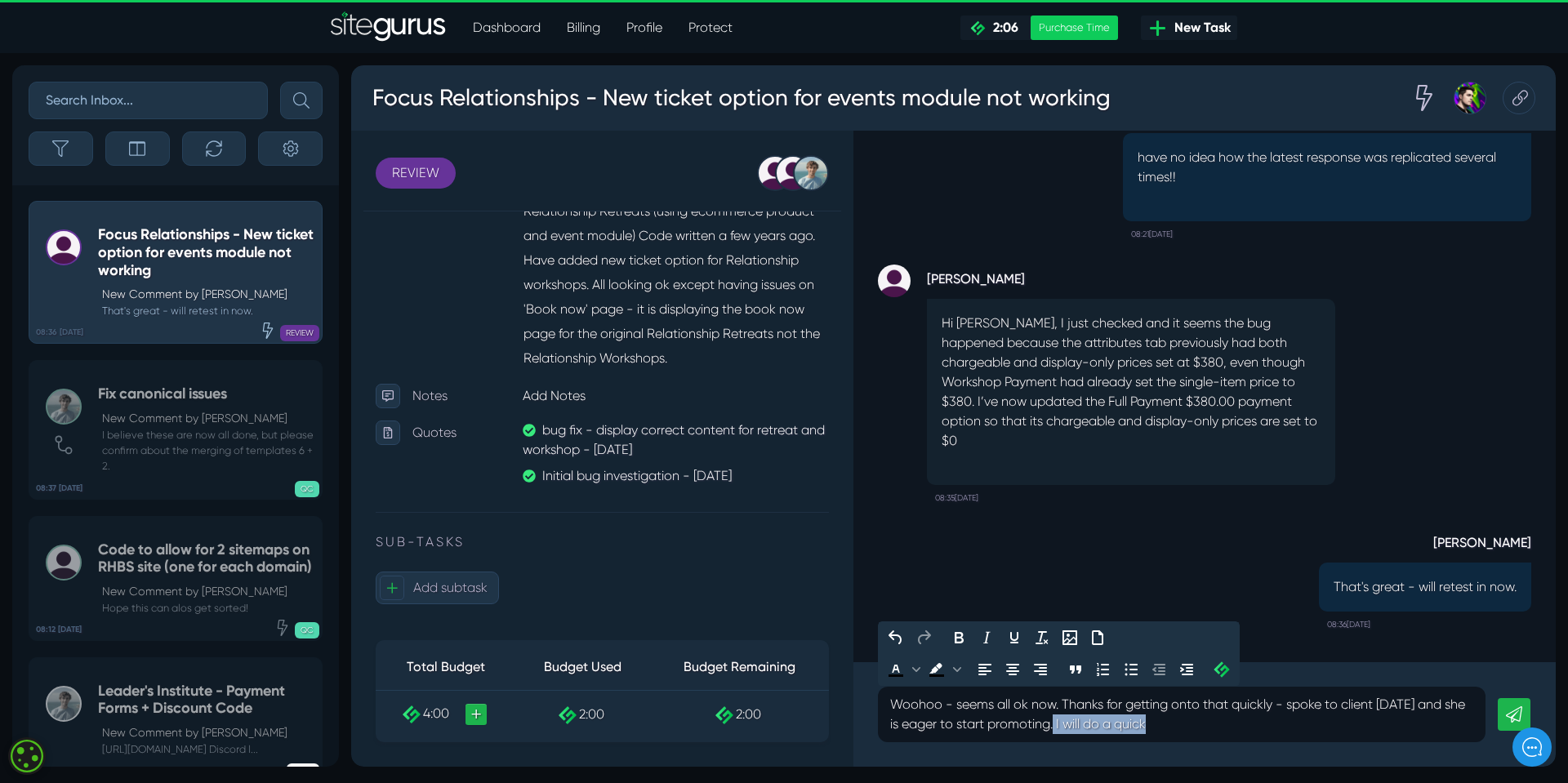
drag, startPoint x: 1057, startPoint y: 725, endPoint x: 1154, endPoint y: 726, distance: 97.0
click at [1154, 726] on p "Woohoo - seems all ok now. Thanks for getting onto that quickly - spoke to clie…" at bounding box center [1181, 715] width 583 height 40
click at [901, 725] on p "Woohoo - seems all ok now. Thanks for getting onto that quickly - spoke to clie…" at bounding box center [1181, 715] width 583 height 40
click at [1119, 731] on p "Woohoo - seems all ok now. Thanks for getting onto that quickly - spoke to clie…" at bounding box center [1181, 715] width 583 height 40
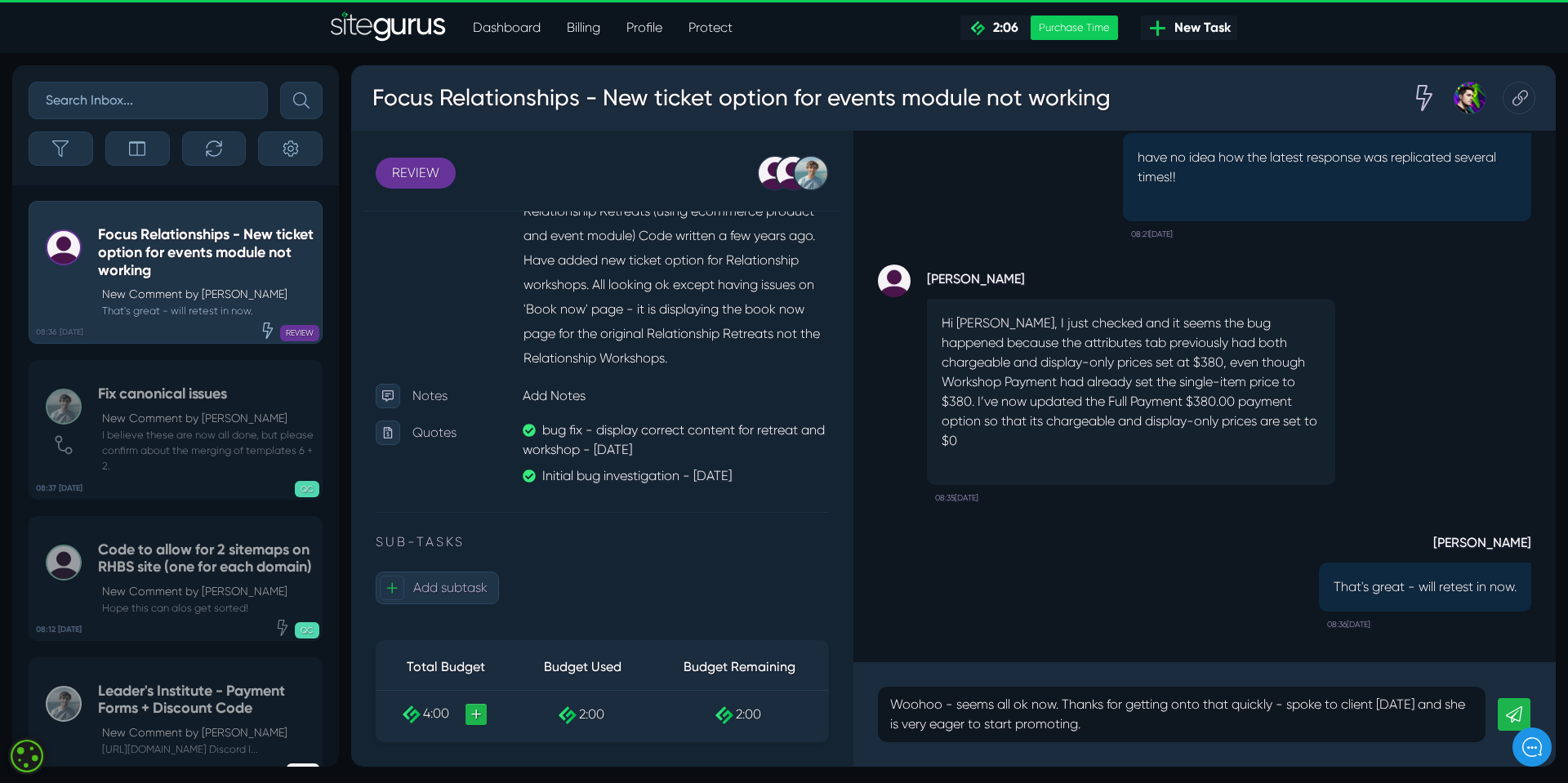
click at [1510, 713] on icon at bounding box center [1513, 714] width 16 height 16
